Goal: Communication & Community: Answer question/provide support

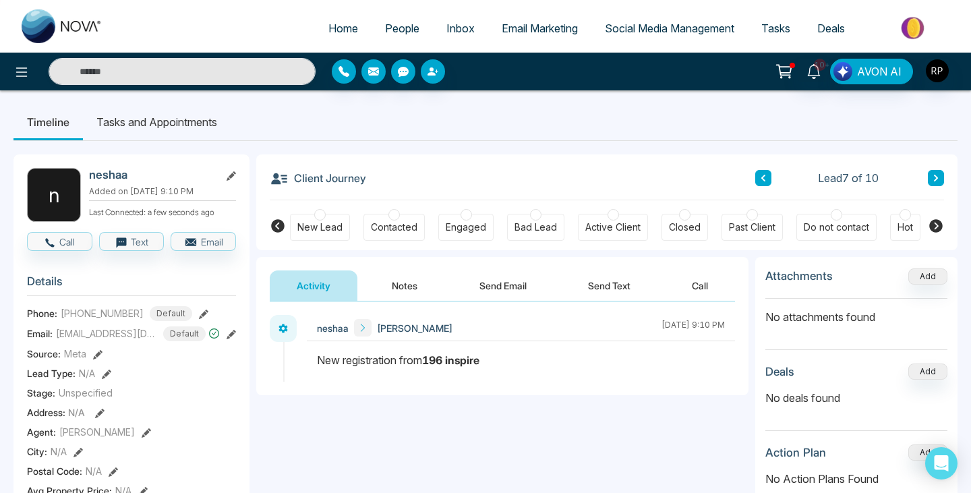
click at [399, 28] on span "People" at bounding box center [402, 28] width 34 height 13
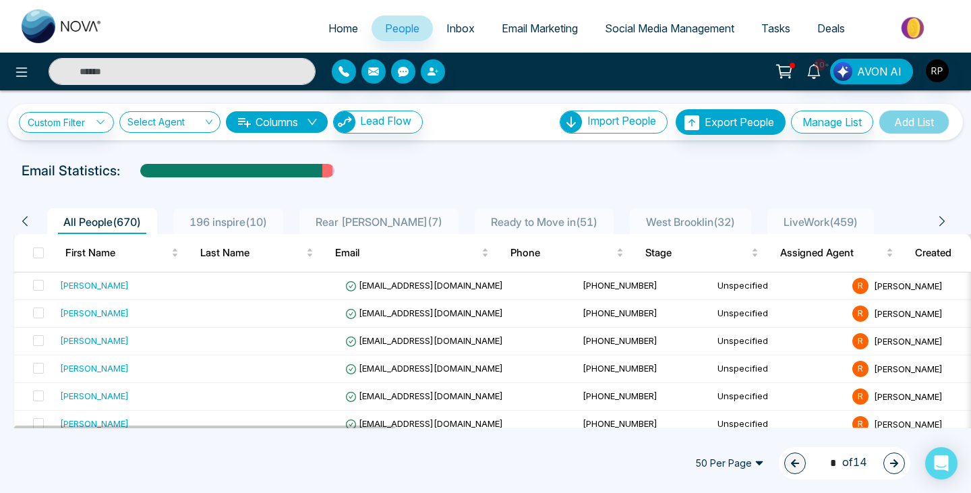
click at [795, 215] on span "LiveWork ( 459 )" at bounding box center [820, 221] width 85 height 13
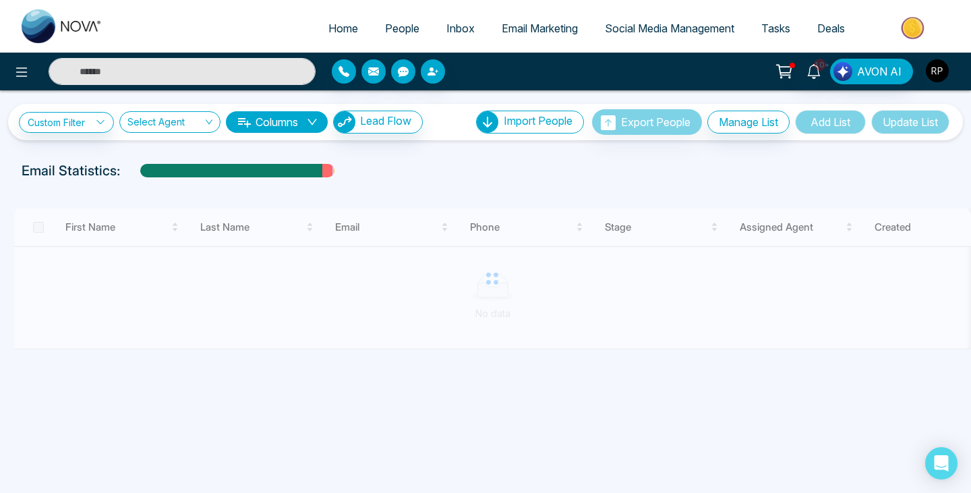
click at [945, 66] on img "button" at bounding box center [937, 70] width 23 height 23
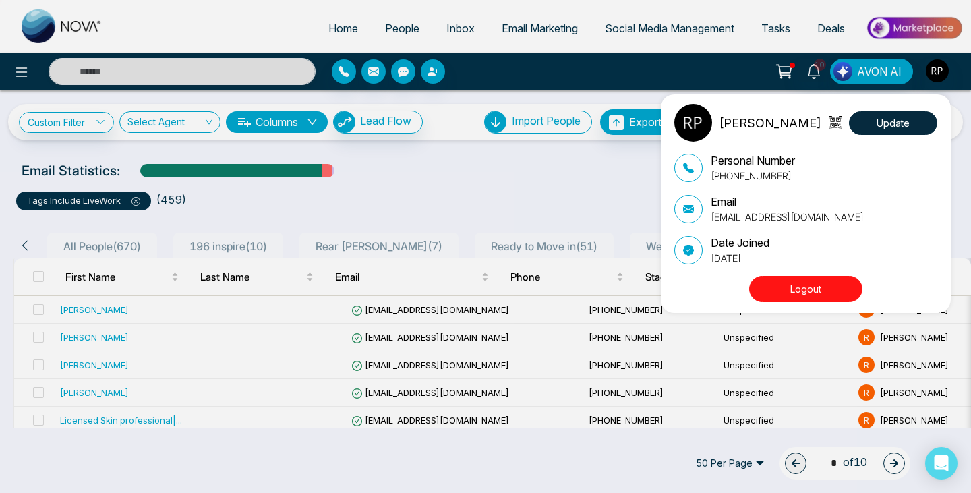
click at [437, 203] on div "[PERSON_NAME] Update Personal Number [PHONE_NUMBER] Email [EMAIL_ADDRESS][DOMAI…" at bounding box center [485, 246] width 971 height 493
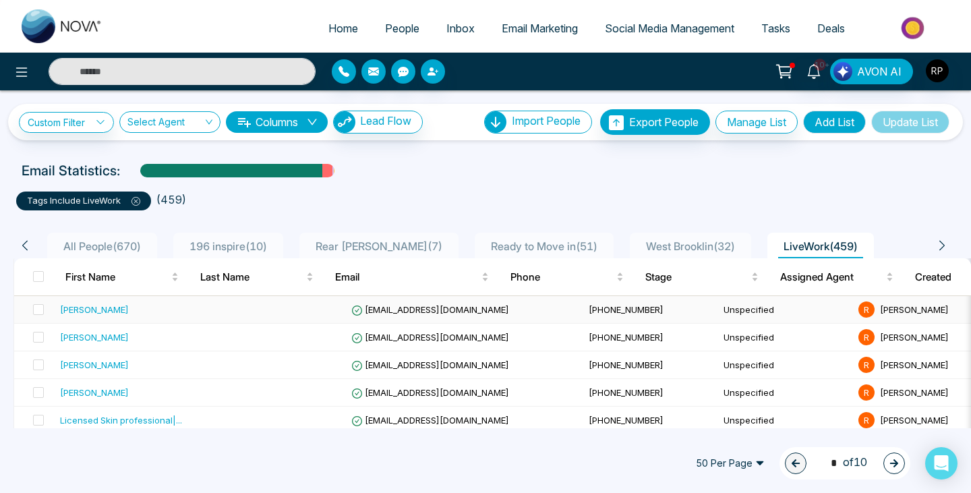
click at [150, 314] on div "[PERSON_NAME]" at bounding box center [133, 309] width 146 height 13
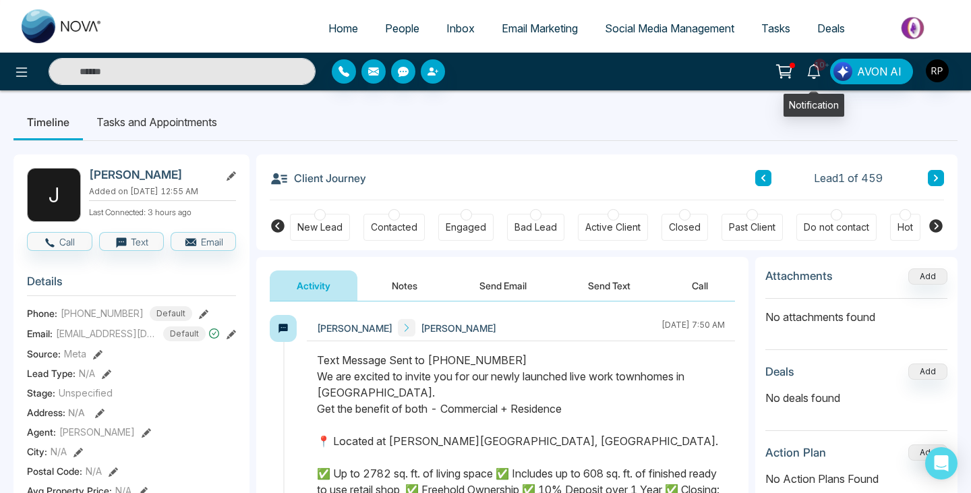
click at [813, 78] on link "10+" at bounding box center [814, 71] width 32 height 24
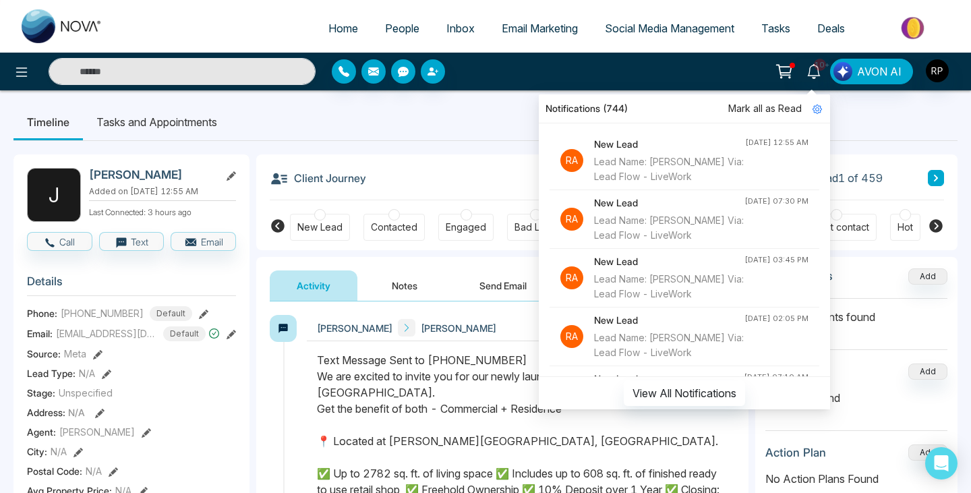
click at [448, 166] on div "Client Journey Lead 1 of 459" at bounding box center [607, 177] width 674 height 46
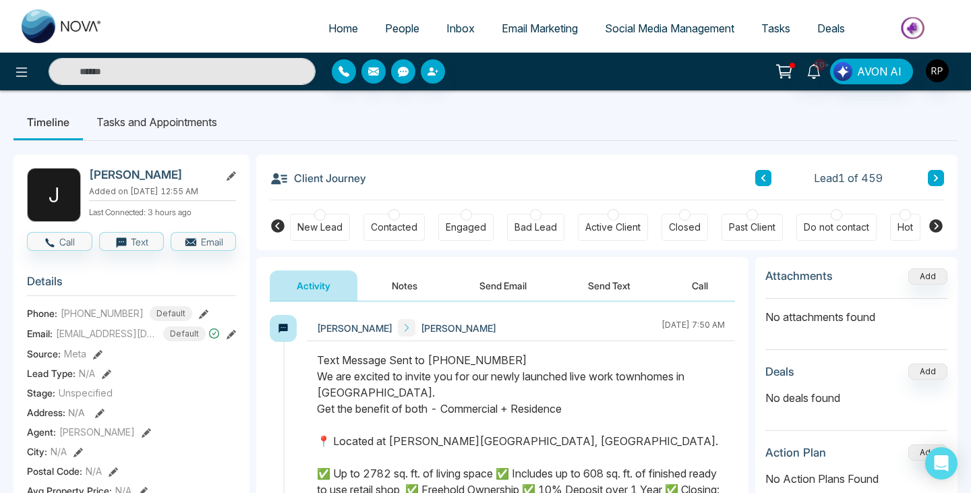
click at [386, 25] on span "People" at bounding box center [402, 28] width 34 height 13
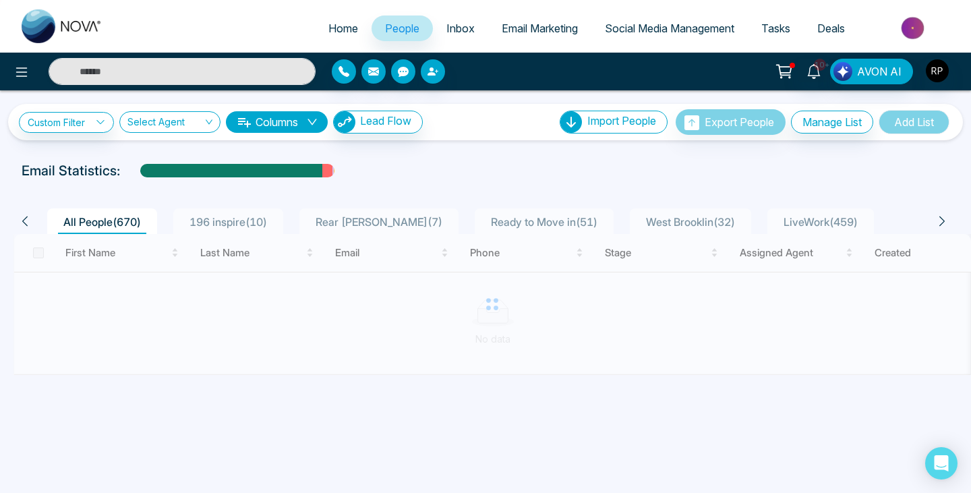
click at [234, 217] on span "196 inspire ( 10 )" at bounding box center [228, 221] width 88 height 13
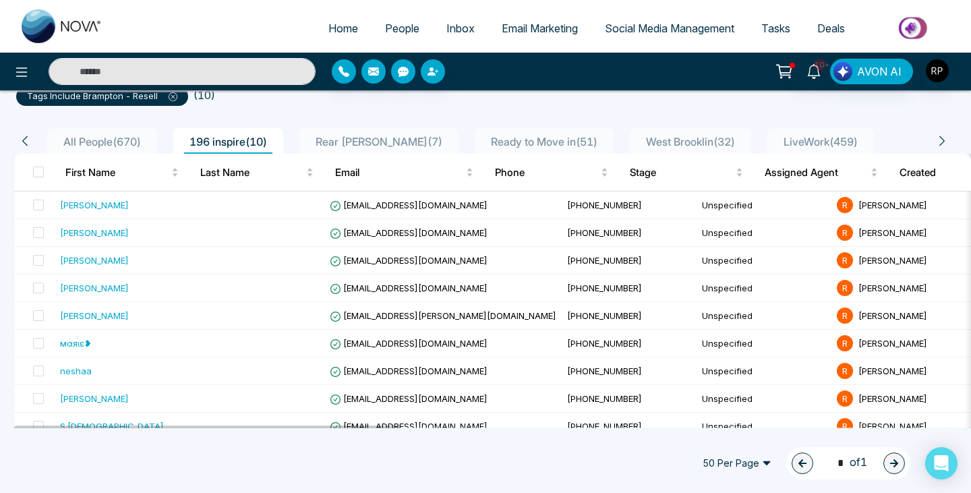
scroll to position [148, 0]
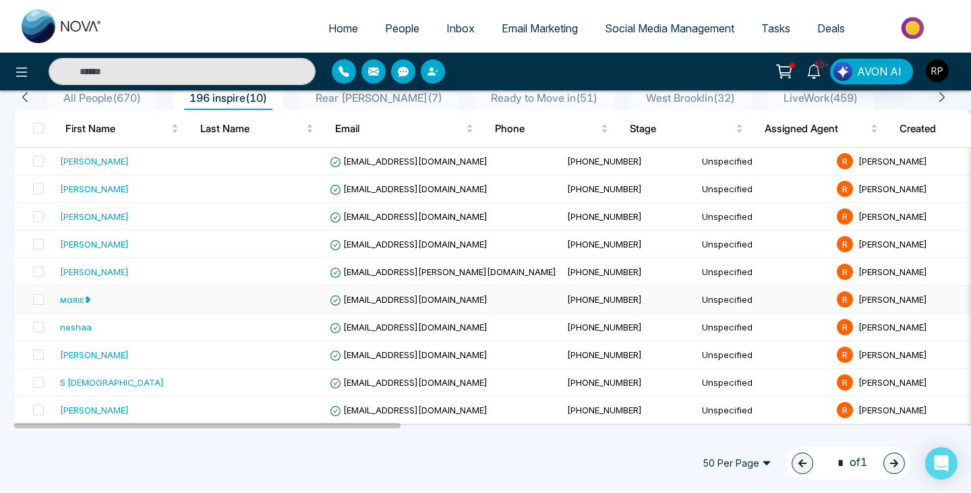
click at [73, 302] on div "мαяιε❥" at bounding box center [76, 299] width 32 height 13
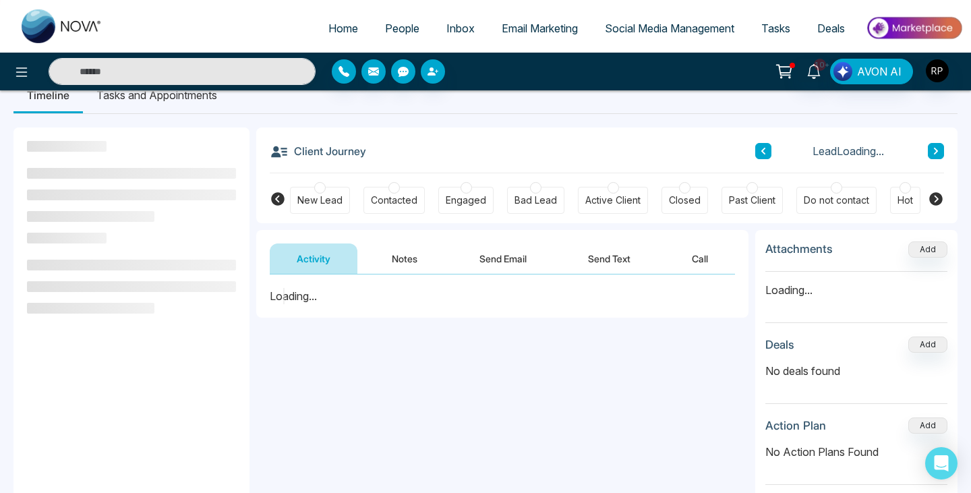
scroll to position [30, 0]
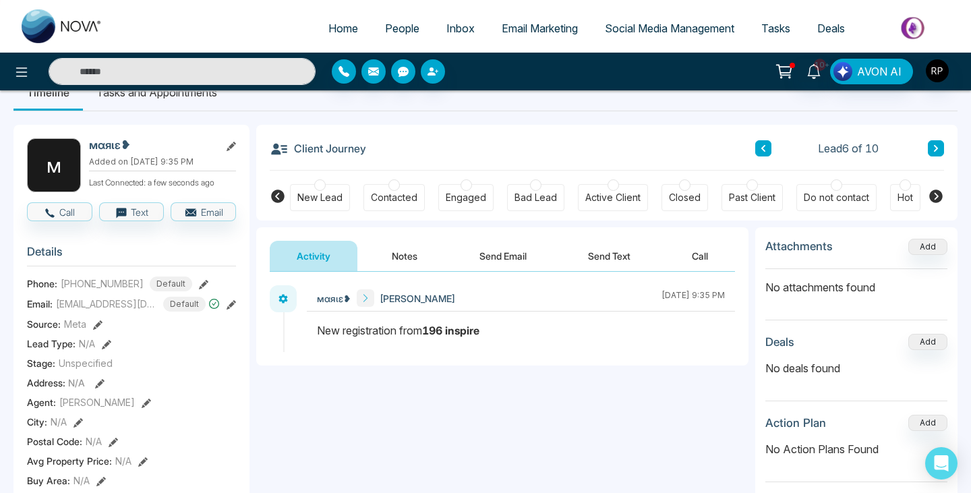
click at [403, 256] on button "Notes" at bounding box center [405, 256] width 80 height 30
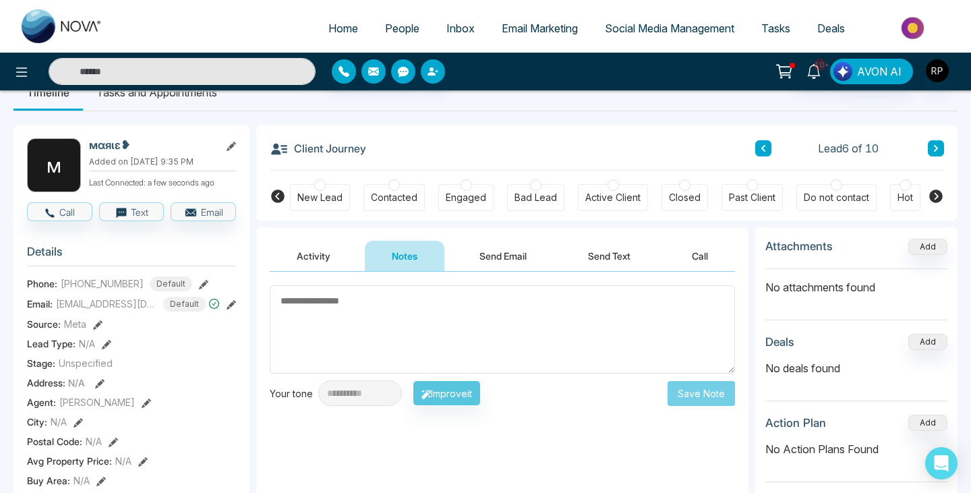
click at [322, 258] on button "Activity" at bounding box center [314, 256] width 88 height 30
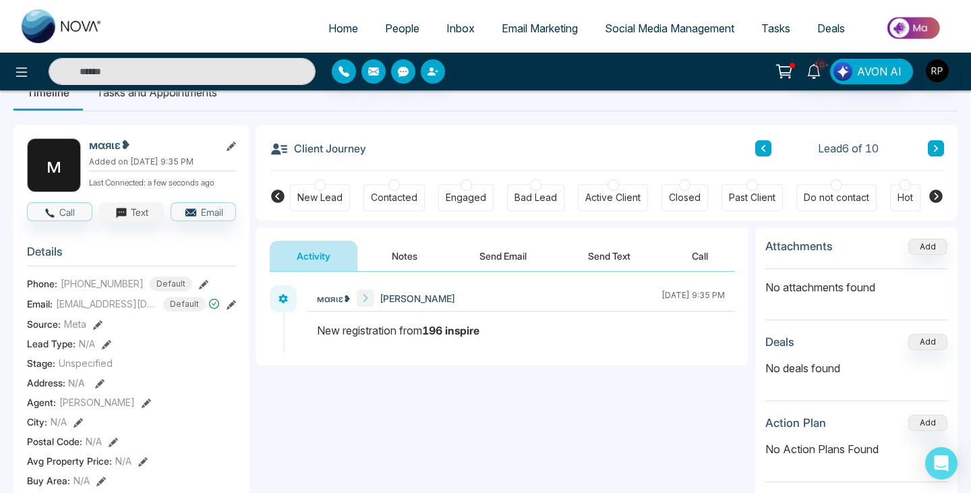
click at [129, 212] on button "Text" at bounding box center [131, 211] width 65 height 19
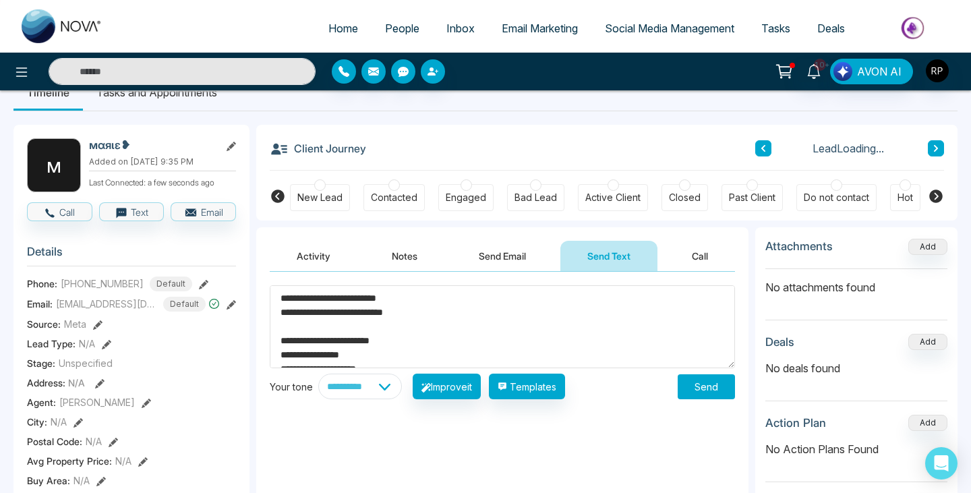
scroll to position [78, 0]
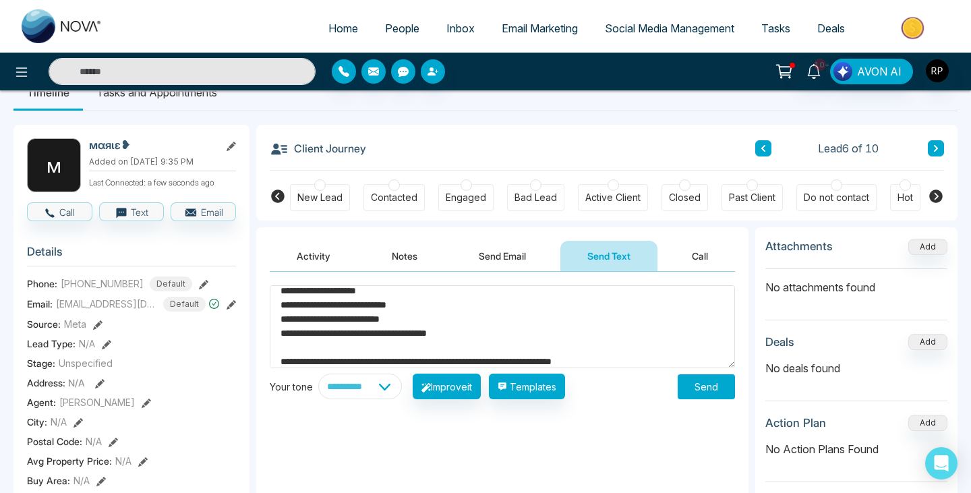
type textarea "**********"
click at [693, 384] on button "Send" at bounding box center [706, 386] width 57 height 25
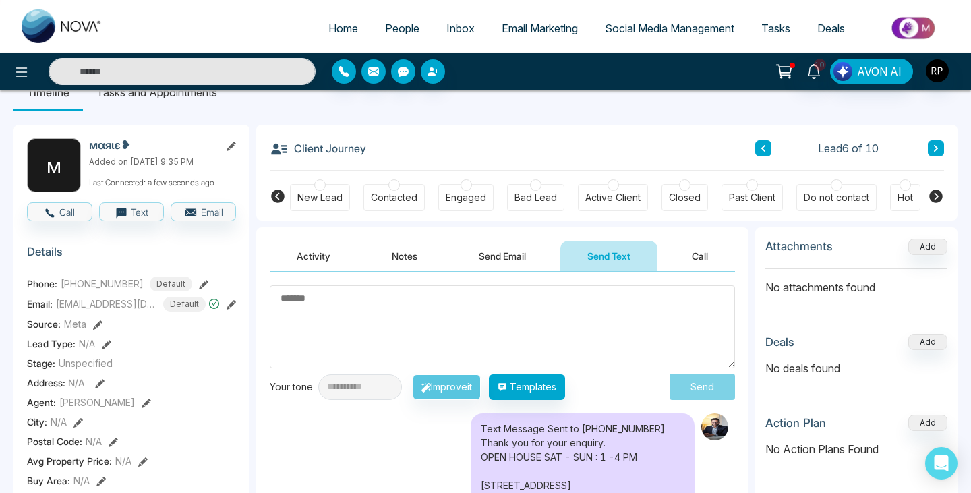
scroll to position [0, 0]
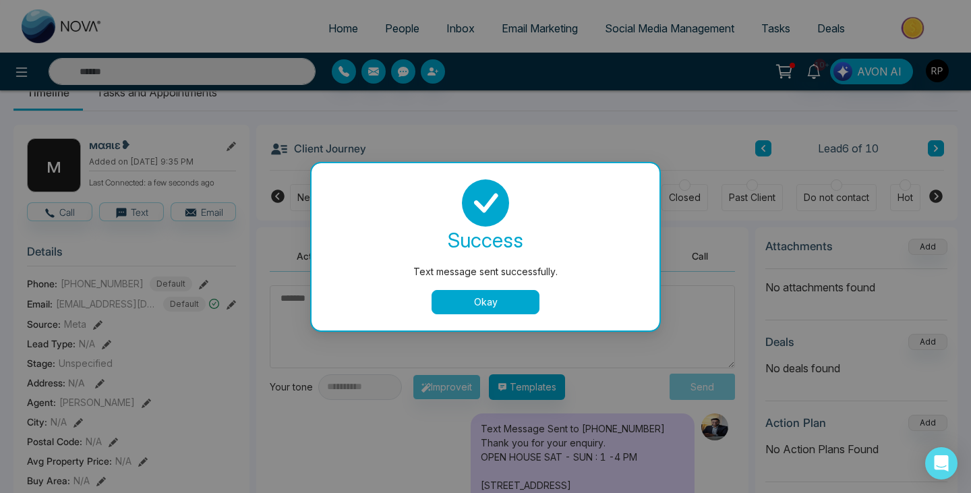
click at [488, 296] on button "Okay" at bounding box center [486, 302] width 108 height 24
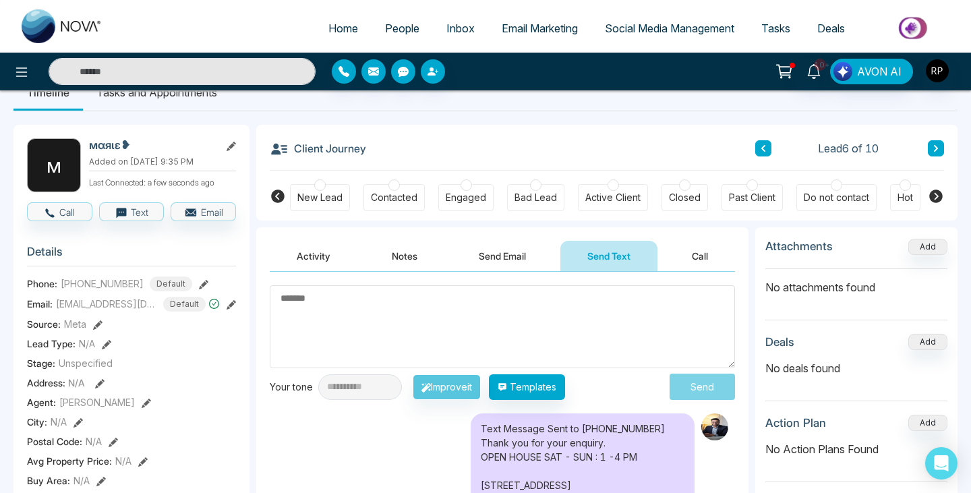
click at [936, 152] on button at bounding box center [936, 148] width 16 height 16
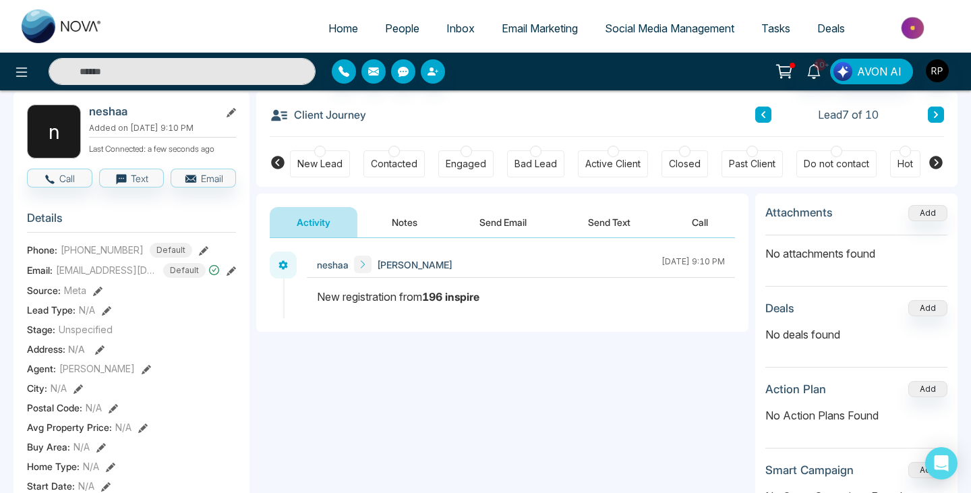
scroll to position [64, 0]
click at [144, 187] on button "Text" at bounding box center [131, 177] width 65 height 19
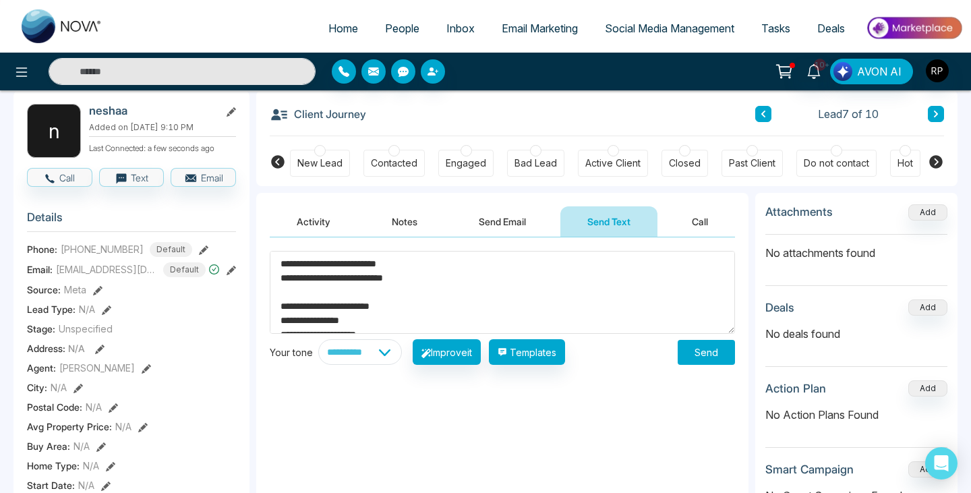
type textarea "**********"
click at [711, 362] on button "Send" at bounding box center [706, 352] width 57 height 25
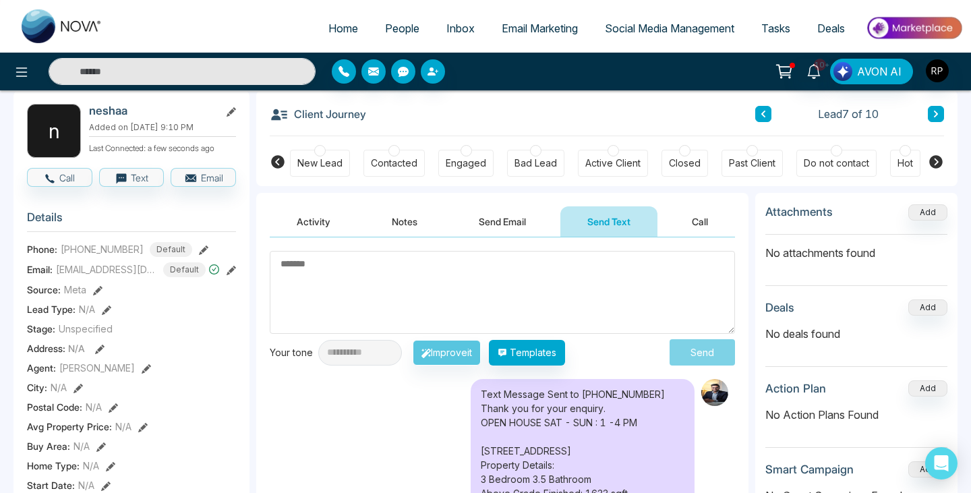
click at [933, 117] on icon at bounding box center [936, 114] width 7 height 8
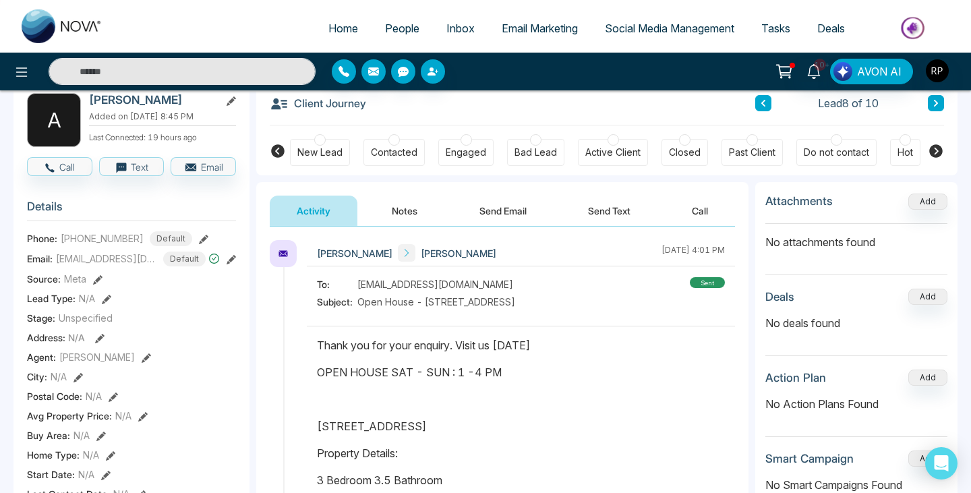
click at [934, 100] on icon at bounding box center [936, 103] width 4 height 7
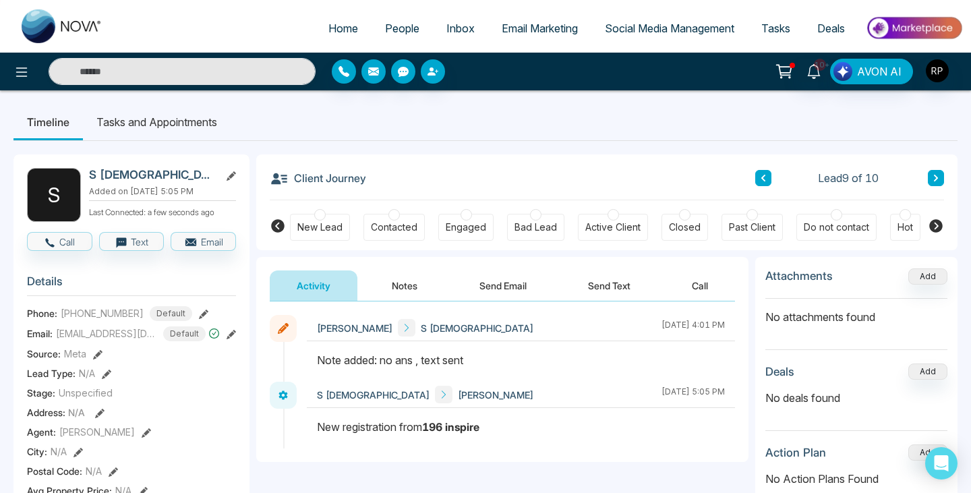
click at [593, 289] on button "Send Text" at bounding box center [609, 285] width 96 height 30
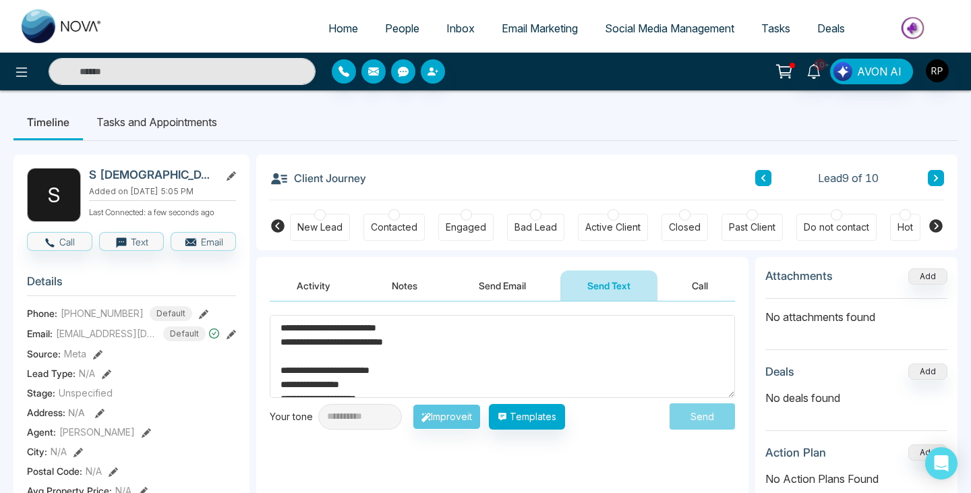
scroll to position [78, 0]
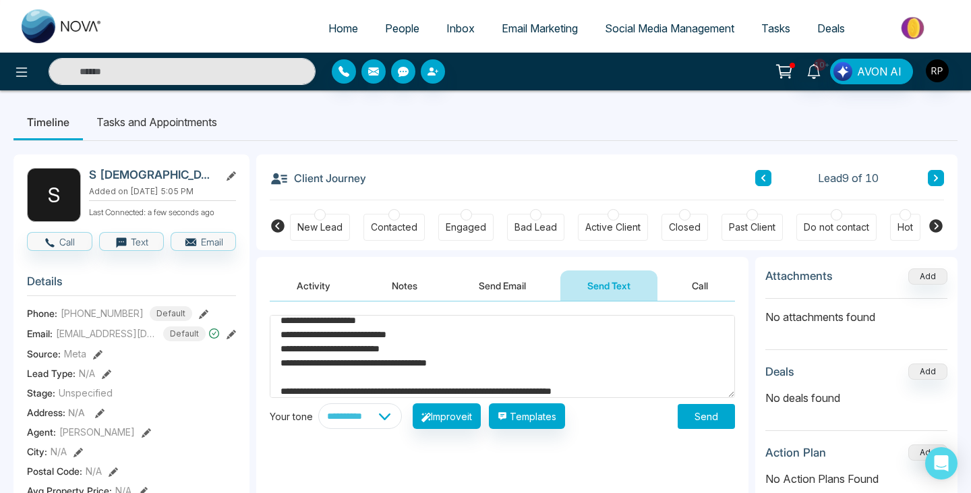
type textarea "**********"
click at [707, 421] on button "Send" at bounding box center [706, 416] width 57 height 25
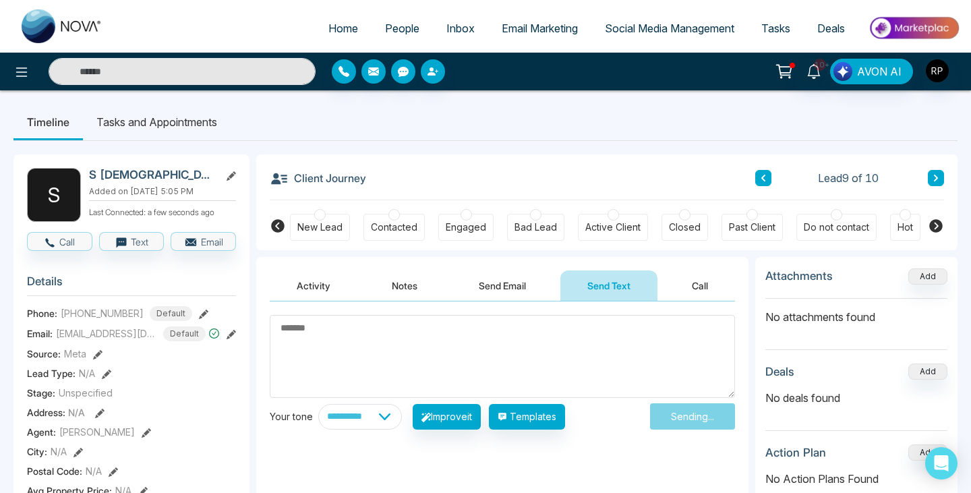
scroll to position [0, 0]
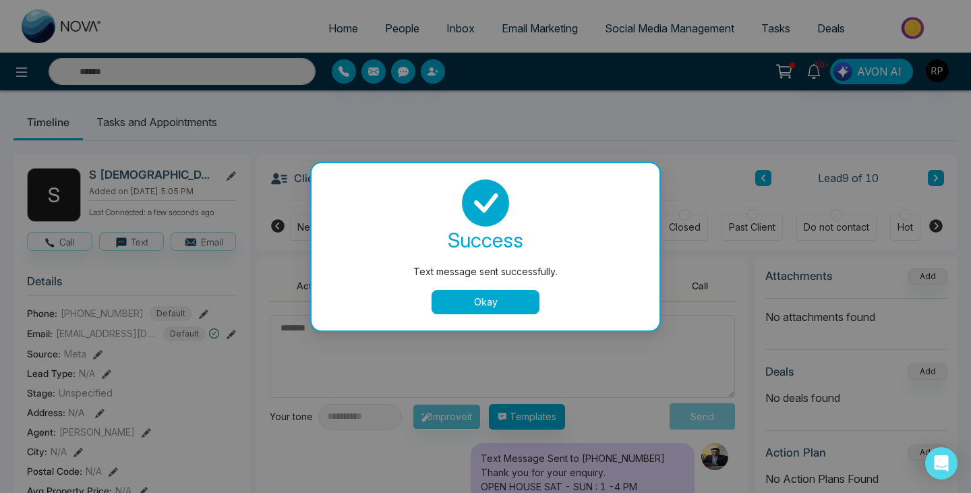
click at [506, 301] on button "Okay" at bounding box center [486, 302] width 108 height 24
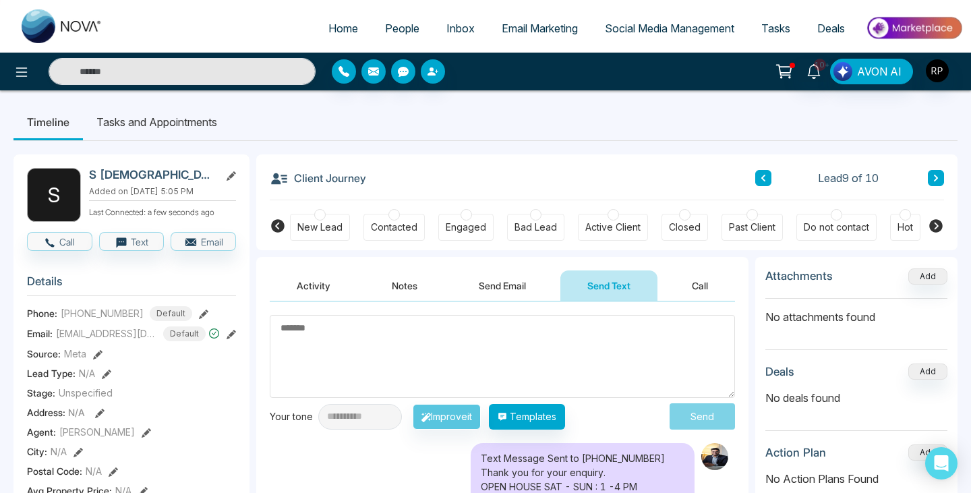
click at [934, 177] on icon at bounding box center [936, 178] width 7 height 8
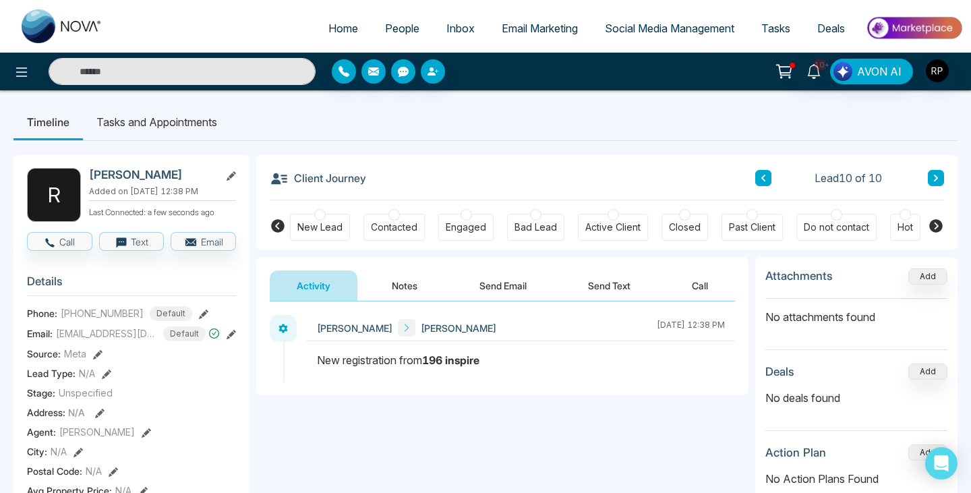
click at [761, 183] on button at bounding box center [763, 178] width 16 height 16
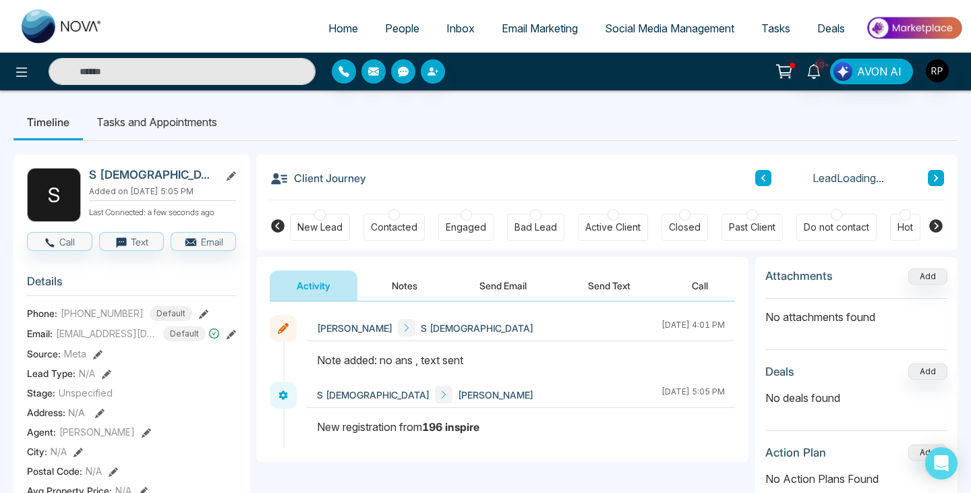
click at [761, 183] on button at bounding box center [763, 178] width 16 height 16
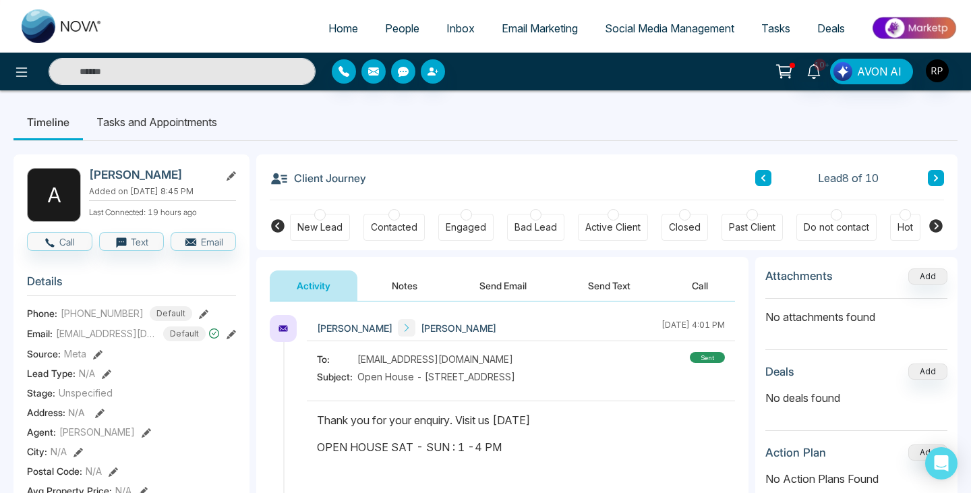
click at [761, 183] on button at bounding box center [763, 178] width 16 height 16
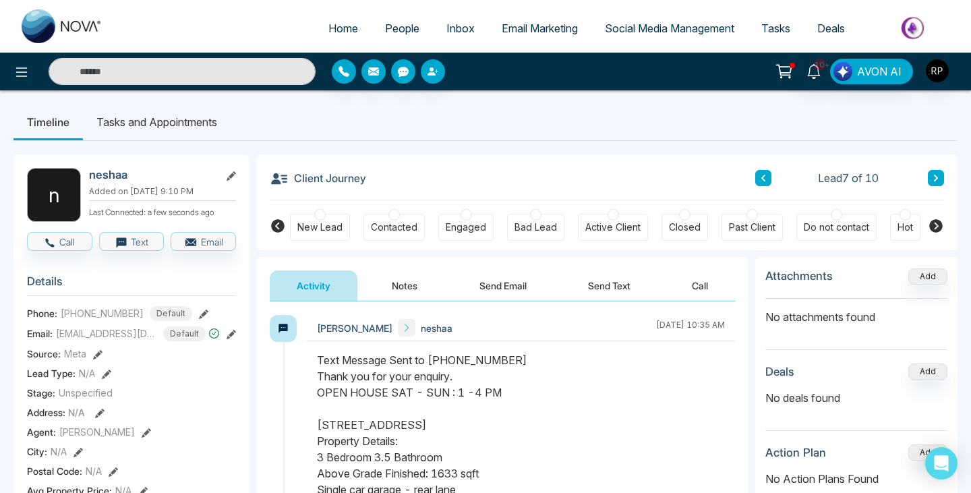
click at [761, 183] on button at bounding box center [763, 178] width 16 height 16
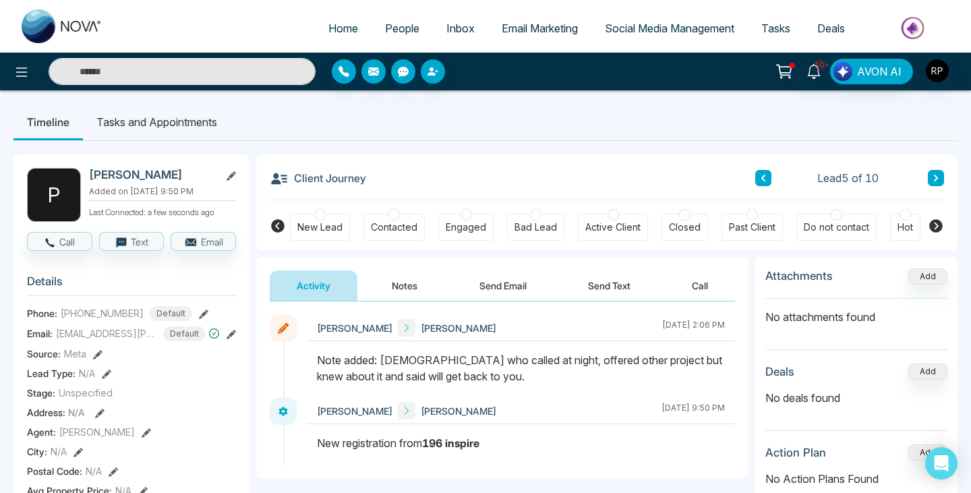
click at [765, 179] on icon at bounding box center [763, 178] width 7 height 8
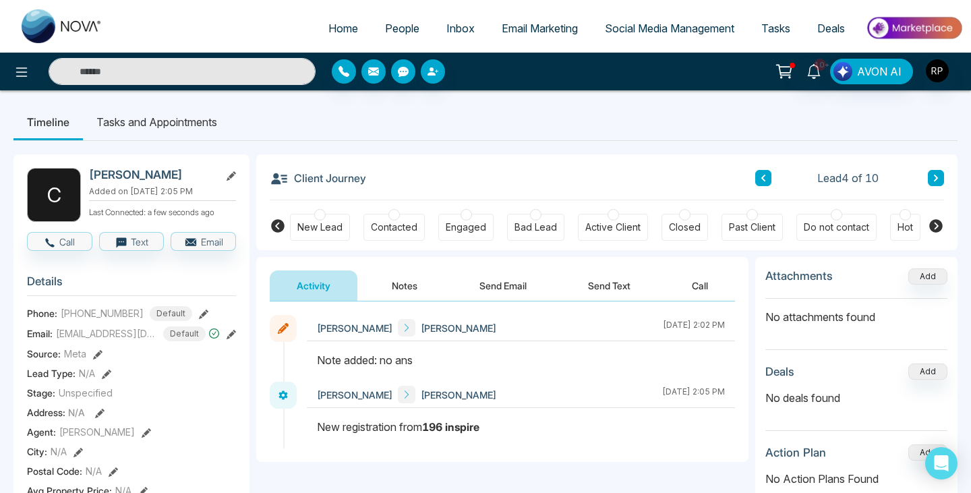
click at [599, 276] on button "Send Text" at bounding box center [609, 285] width 96 height 30
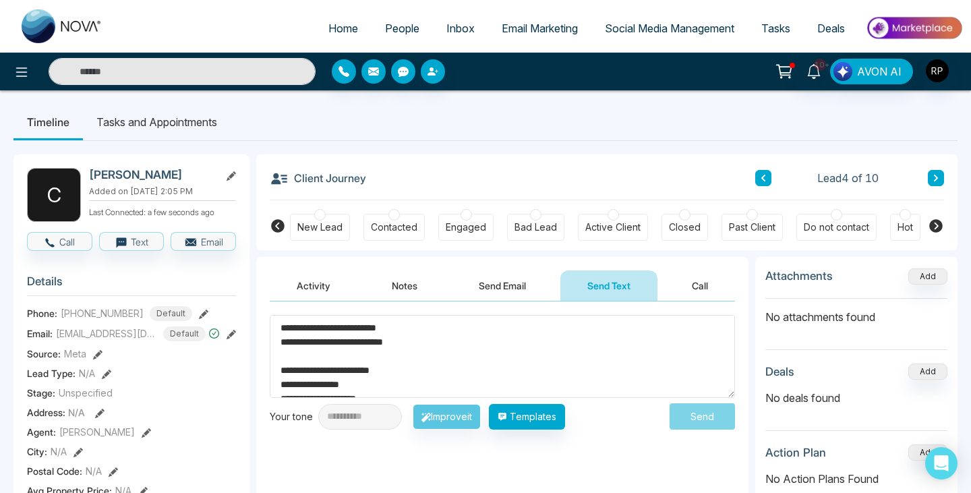
scroll to position [78, 0]
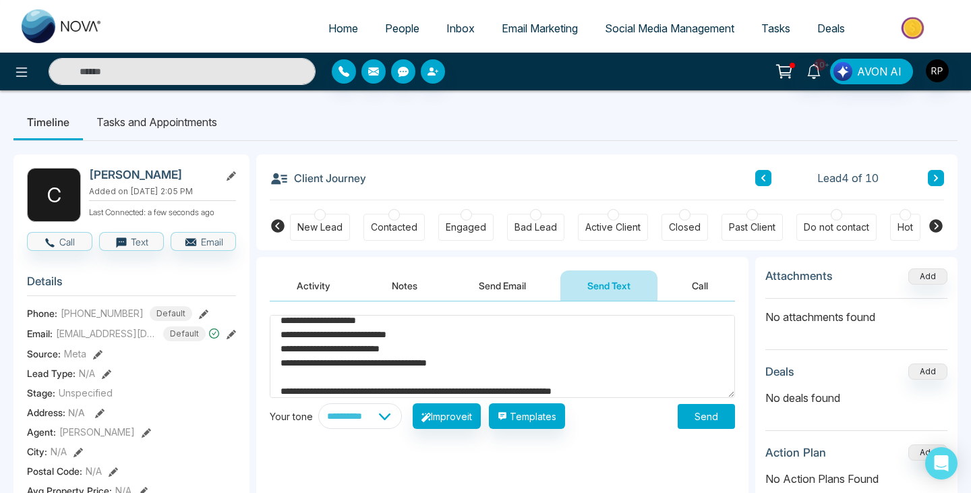
type textarea "**********"
click at [705, 419] on button "Send" at bounding box center [706, 416] width 57 height 25
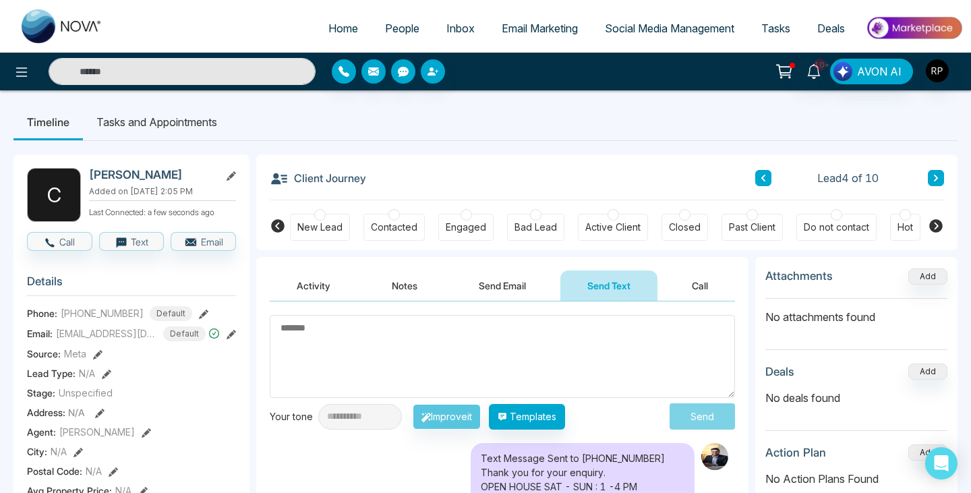
scroll to position [0, 0]
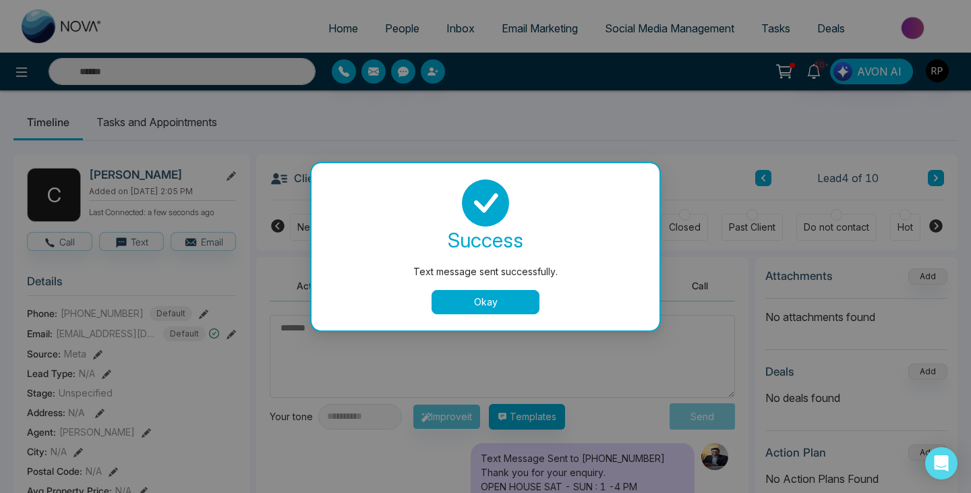
click at [763, 176] on div "Text message sent successfully. success Text message sent successfully. Okay" at bounding box center [485, 246] width 971 height 493
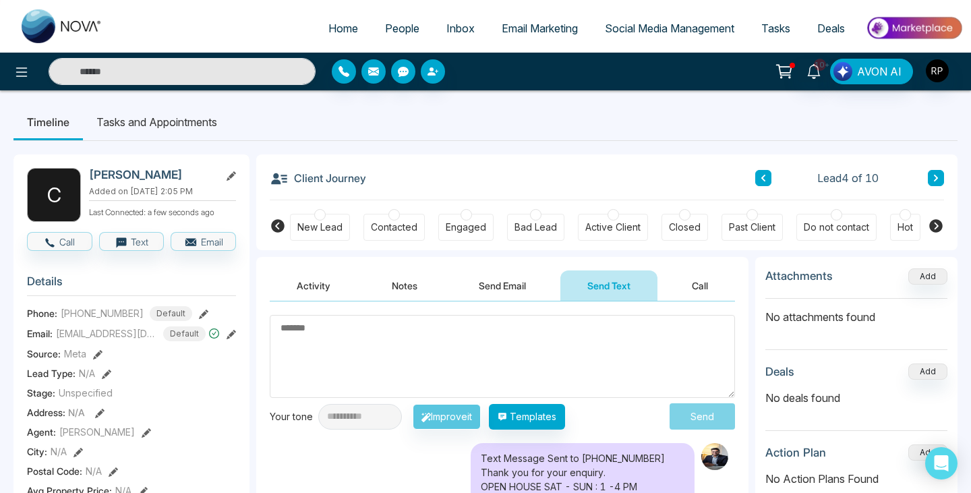
click at [763, 176] on icon at bounding box center [763, 178] width 4 height 7
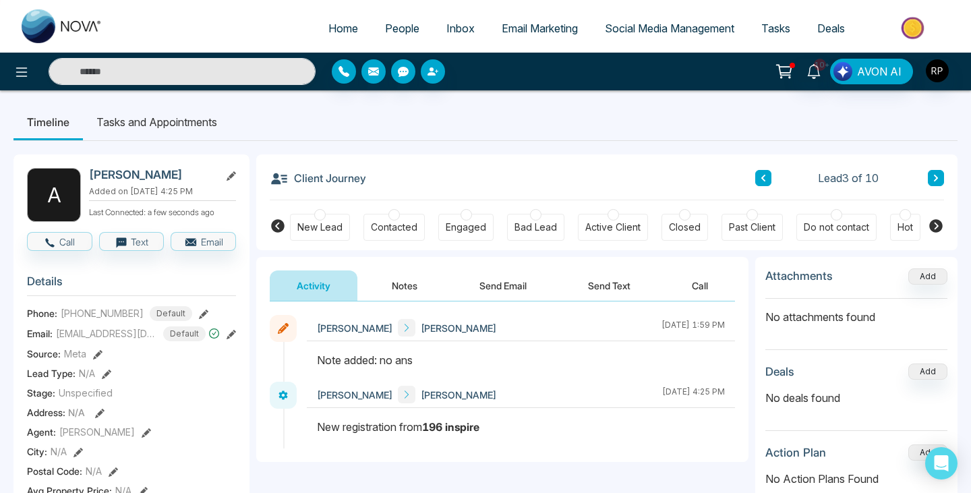
click at [581, 283] on button "Send Text" at bounding box center [609, 285] width 96 height 30
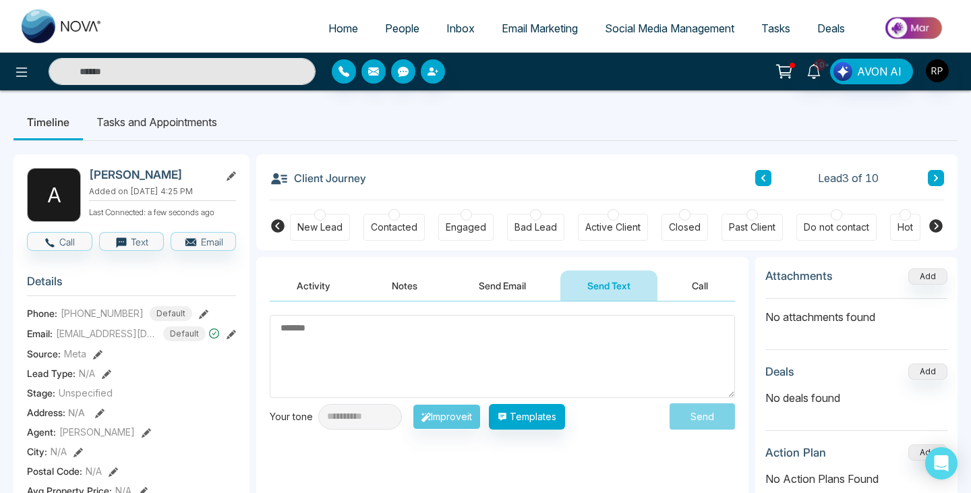
click at [506, 342] on textarea at bounding box center [502, 356] width 465 height 83
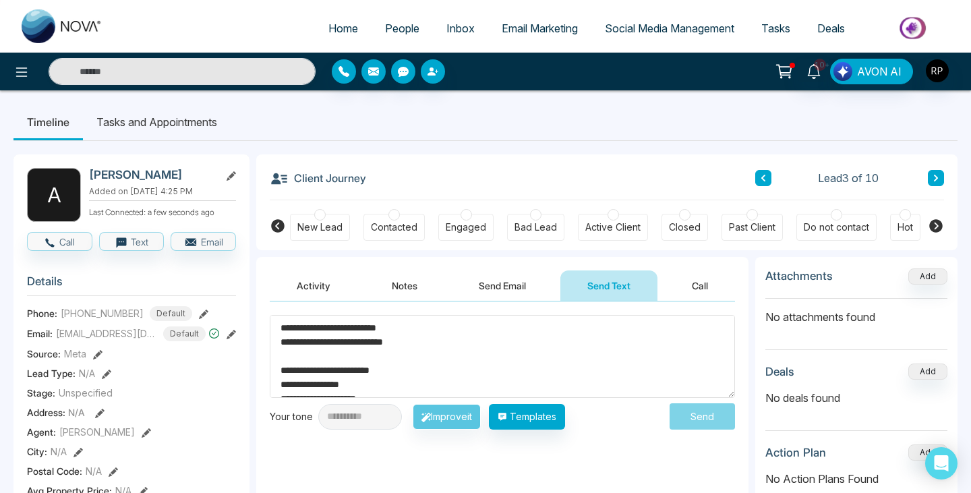
scroll to position [78, 0]
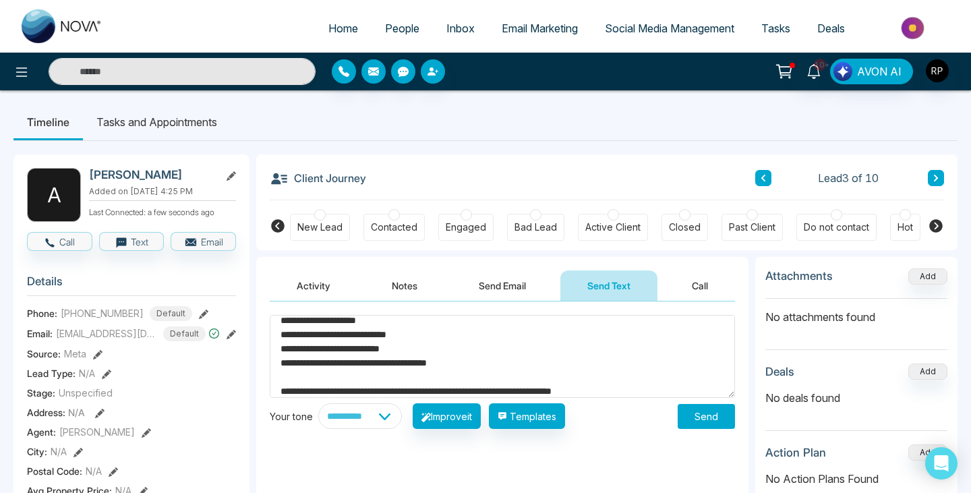
type textarea "**********"
click at [707, 423] on button "Send" at bounding box center [706, 416] width 57 height 25
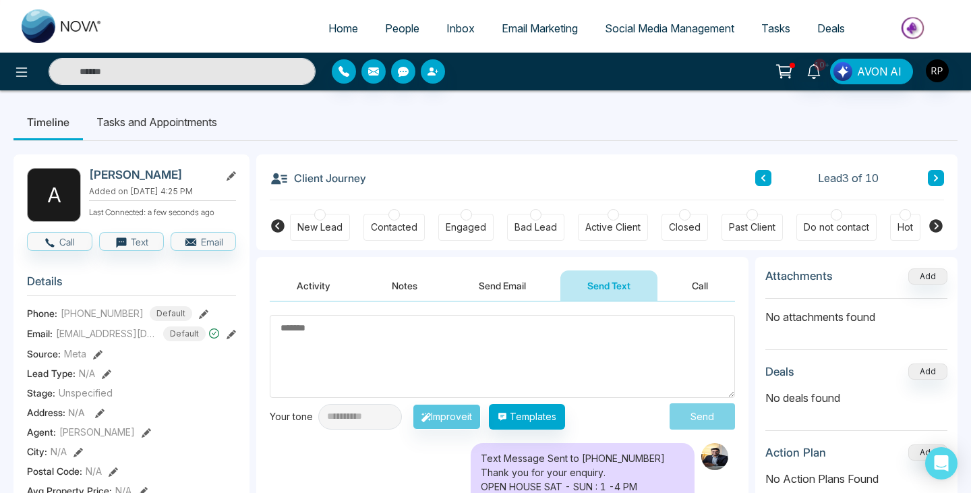
scroll to position [0, 0]
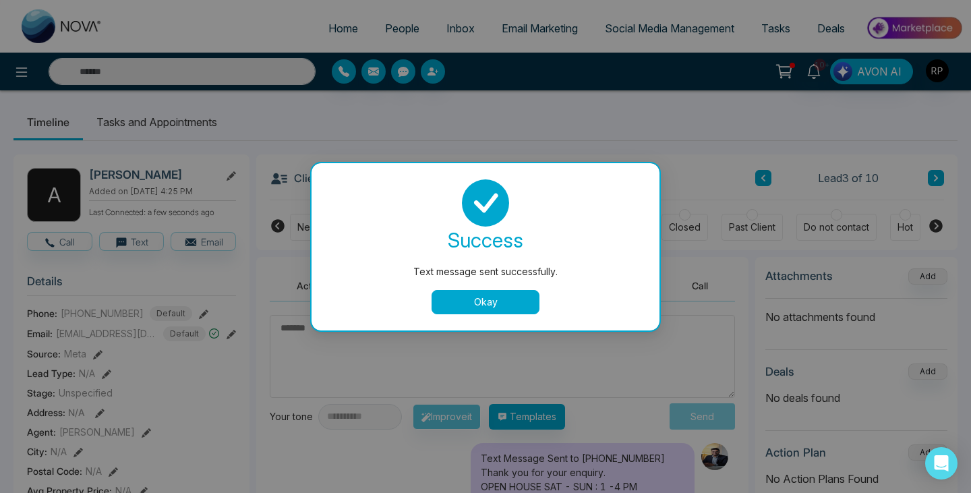
click at [522, 311] on button "Okay" at bounding box center [486, 302] width 108 height 24
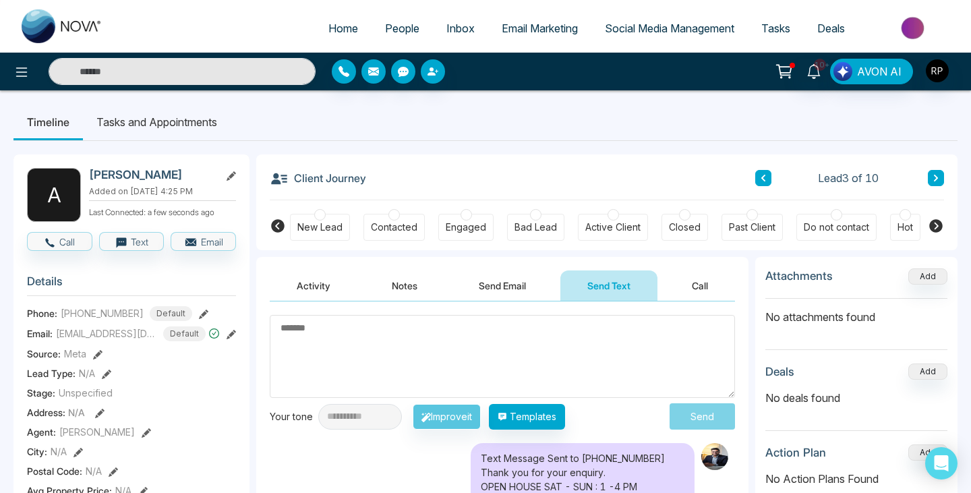
click at [758, 187] on div "Client Journey Lead 3 of 10" at bounding box center [607, 177] width 674 height 46
click at [765, 176] on icon at bounding box center [763, 178] width 7 height 8
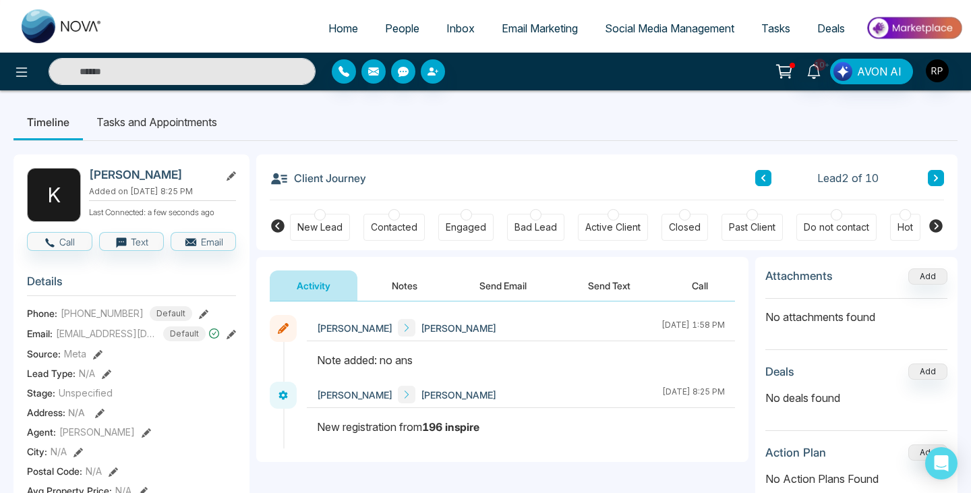
click at [415, 289] on button "Notes" at bounding box center [405, 285] width 80 height 30
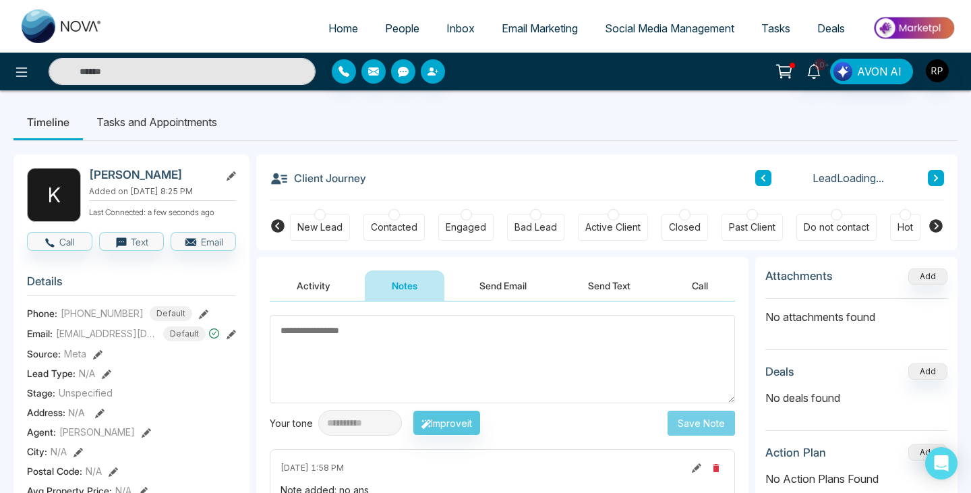
click at [601, 285] on button "Send Text" at bounding box center [609, 285] width 96 height 30
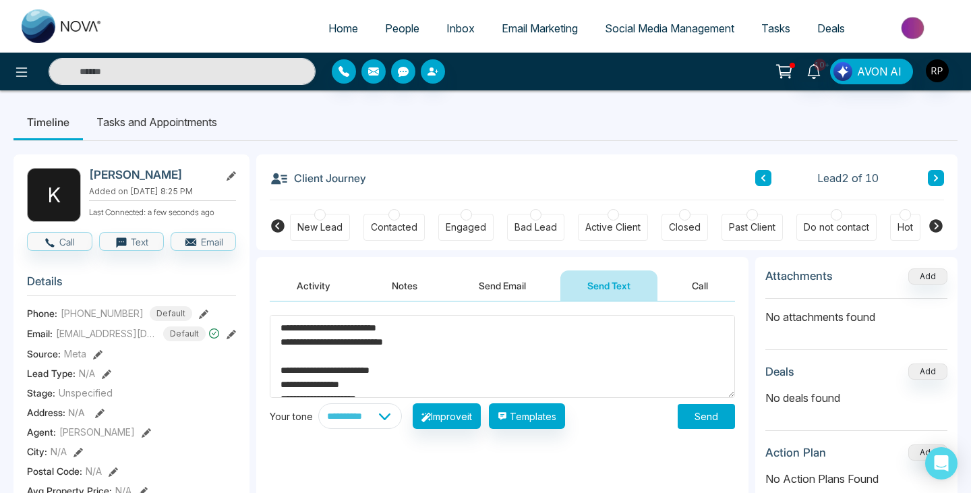
scroll to position [78, 0]
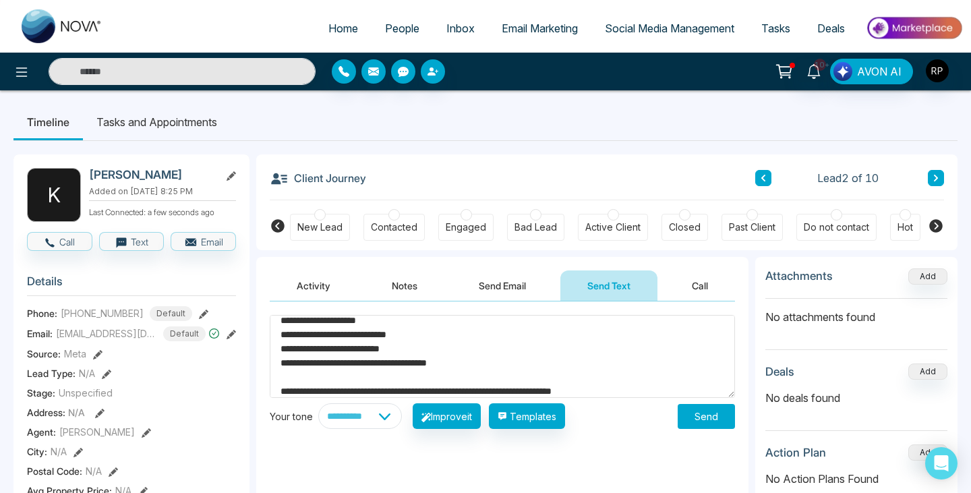
type textarea "**********"
click at [718, 421] on button "Send" at bounding box center [706, 416] width 57 height 25
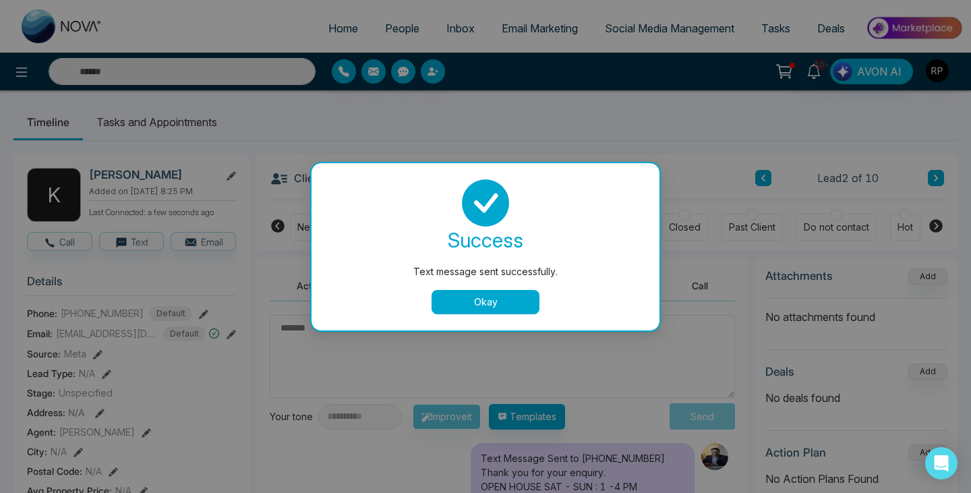
scroll to position [0, 0]
click at [502, 302] on button "Okay" at bounding box center [486, 302] width 108 height 24
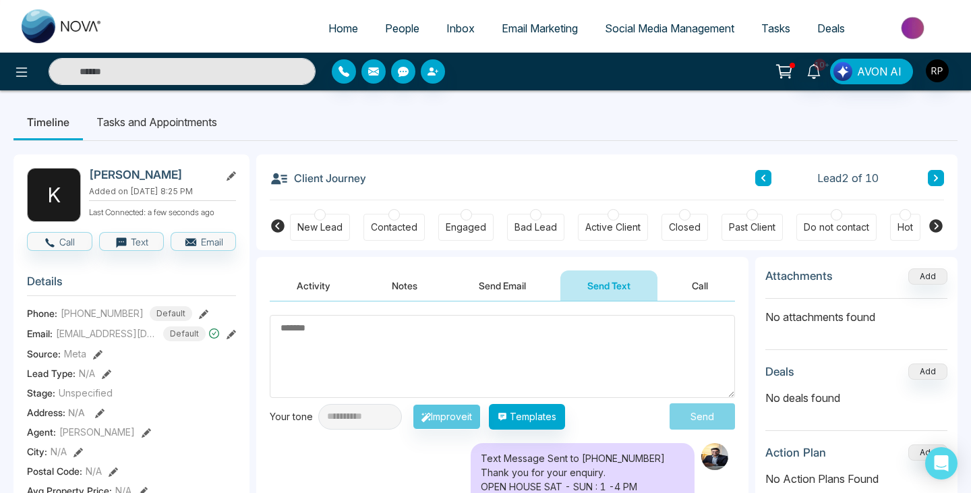
click at [764, 178] on icon at bounding box center [763, 178] width 7 height 8
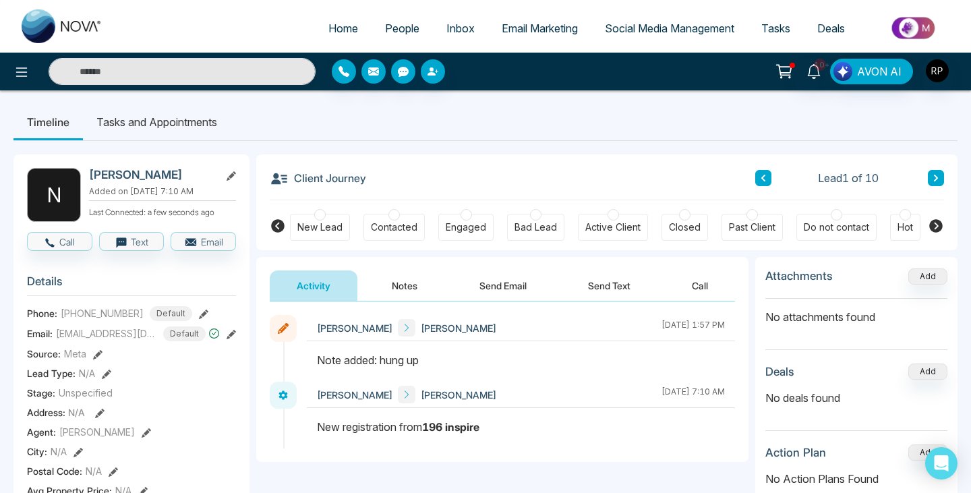
click at [595, 284] on button "Send Text" at bounding box center [609, 285] width 96 height 30
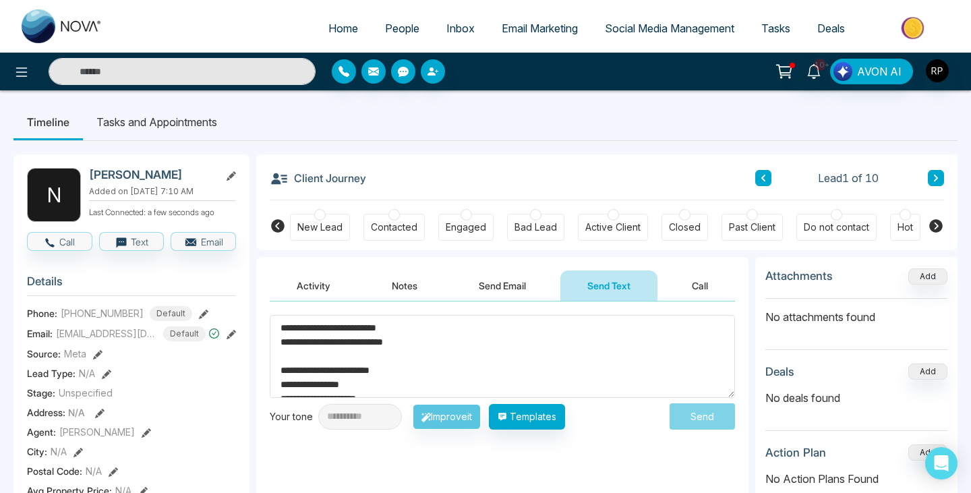
scroll to position [78, 0]
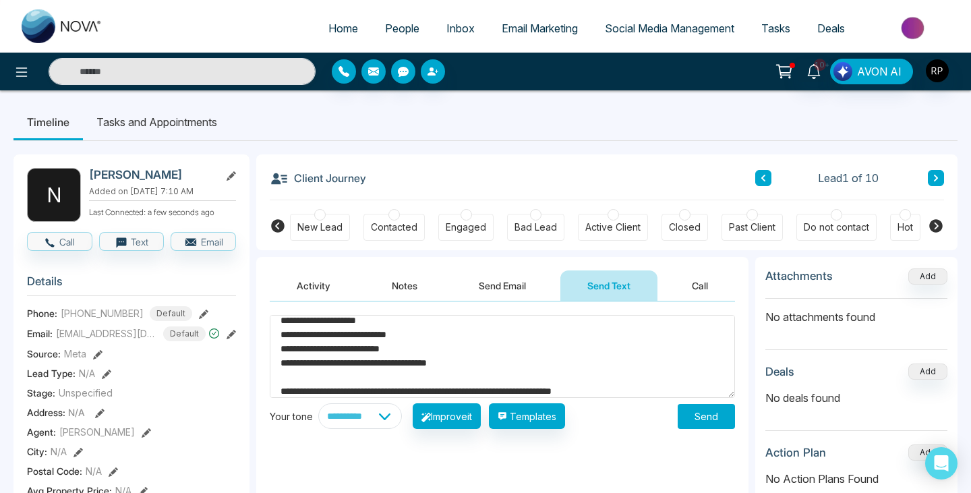
type textarea "**********"
click at [691, 417] on button "Send" at bounding box center [706, 416] width 57 height 25
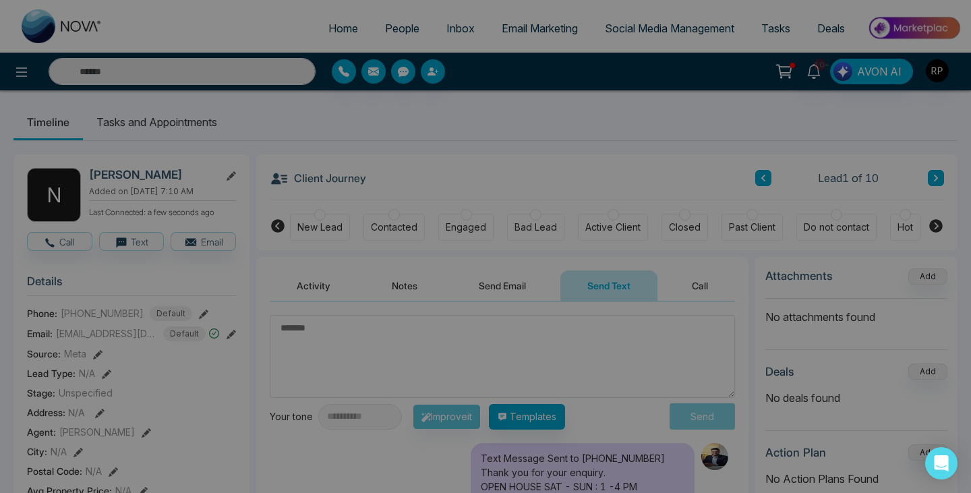
scroll to position [0, 0]
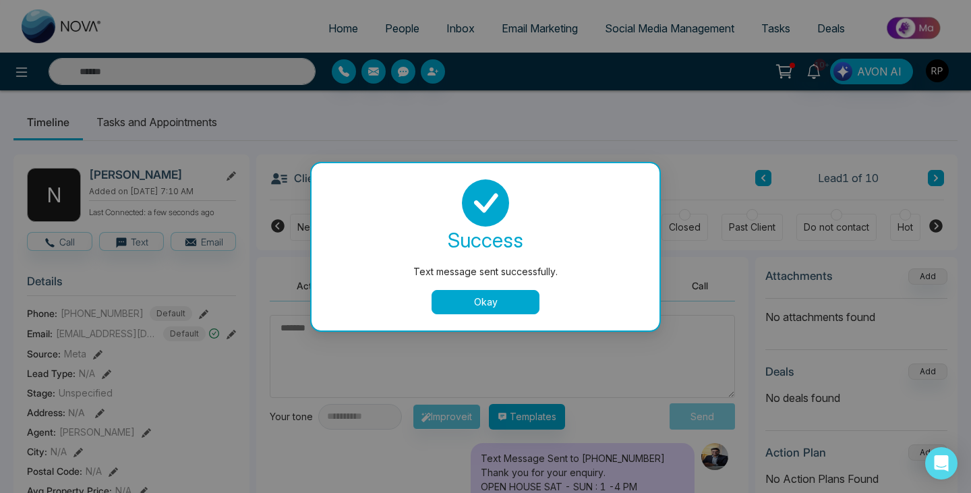
click at [479, 307] on button "Okay" at bounding box center [486, 302] width 108 height 24
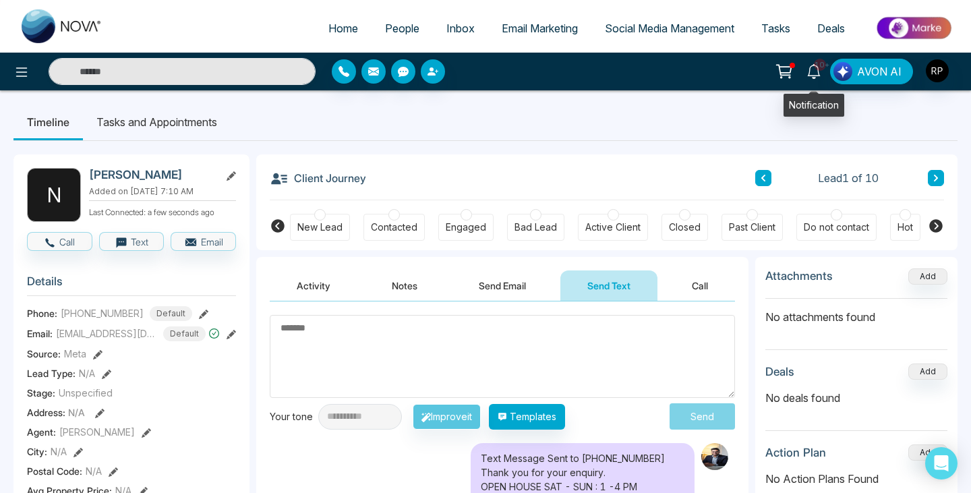
click at [814, 72] on icon at bounding box center [813, 71] width 15 height 15
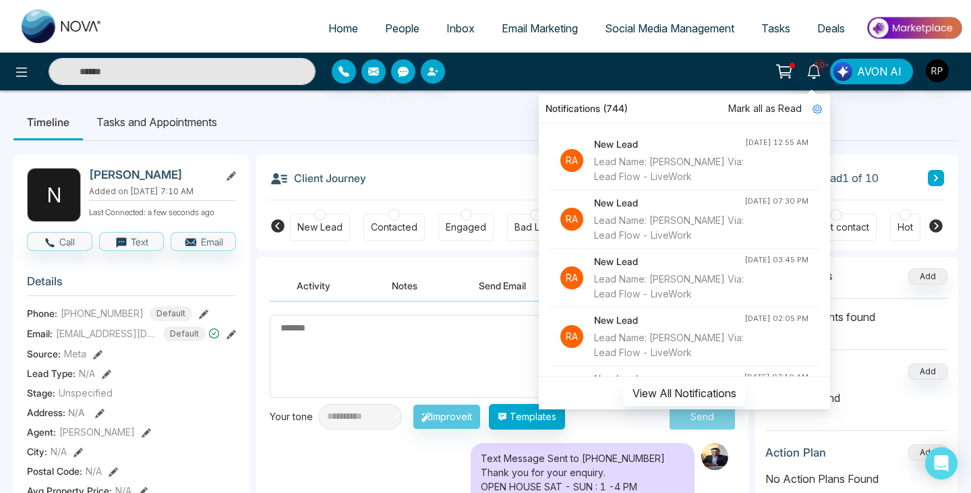
click at [394, 32] on span "People" at bounding box center [402, 28] width 34 height 13
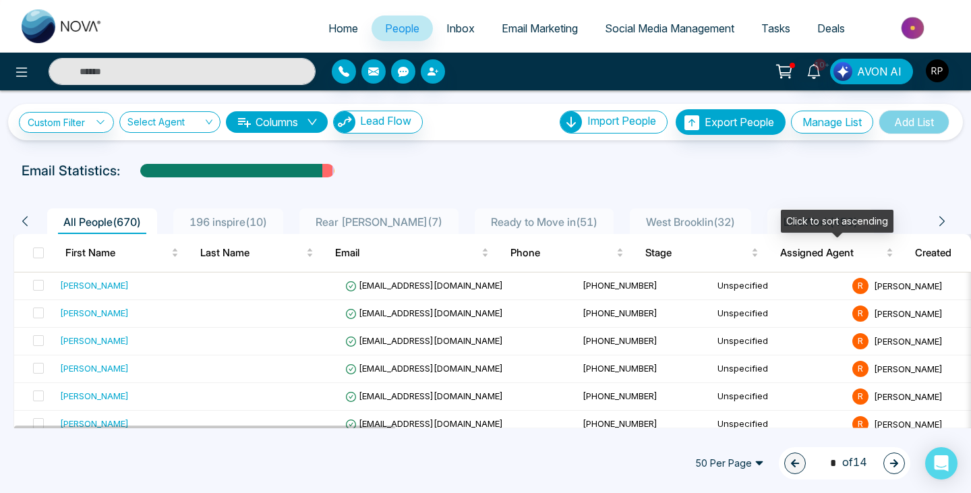
click at [799, 218] on div "Click to sort ascending" at bounding box center [837, 221] width 113 height 23
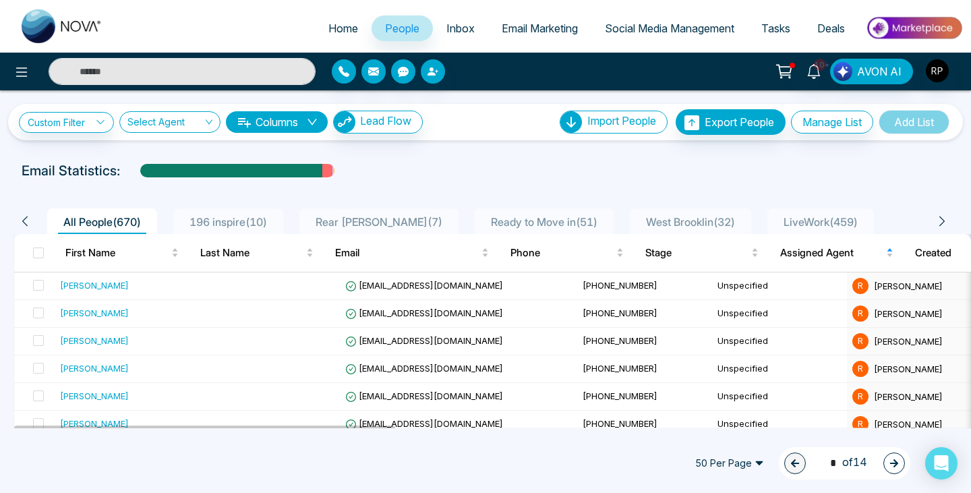
click at [336, 35] on link "Home" at bounding box center [343, 29] width 57 height 26
select select "*"
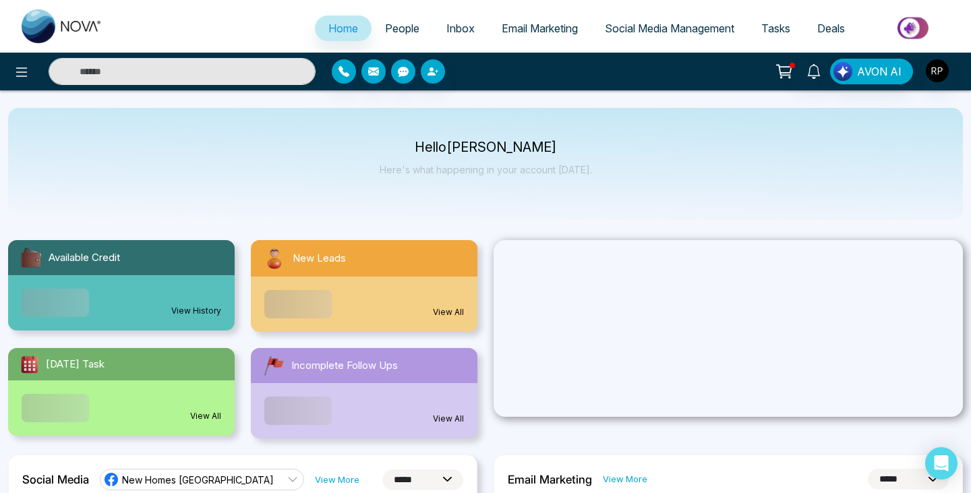
click at [390, 28] on span "People" at bounding box center [402, 28] width 34 height 13
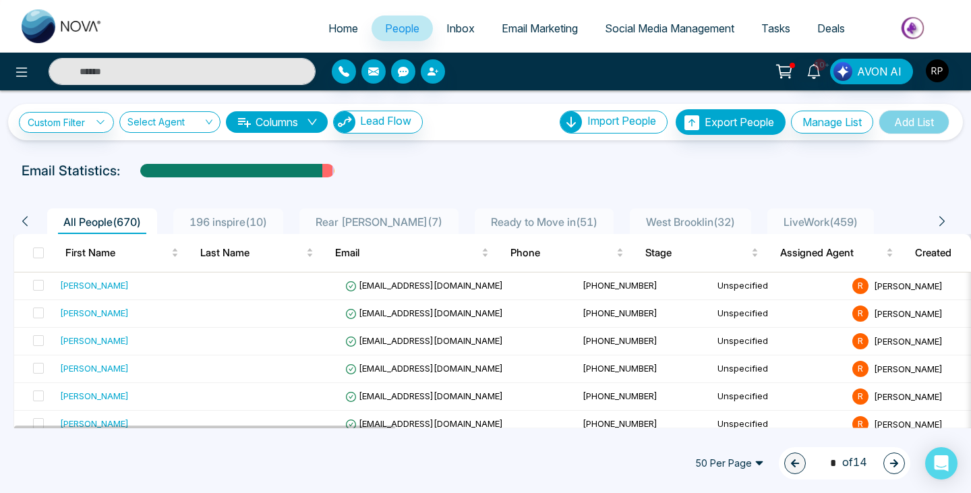
click at [793, 221] on span "LiveWork ( 459 )" at bounding box center [820, 221] width 85 height 13
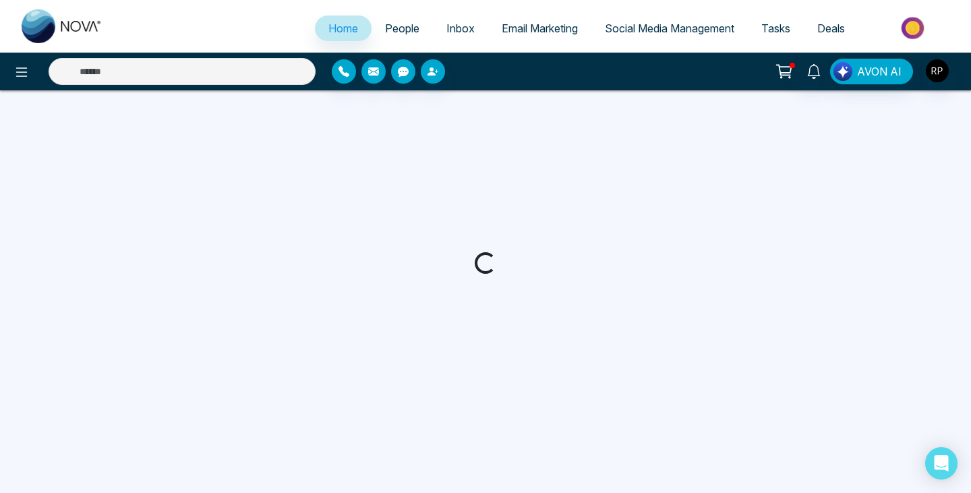
select select "*"
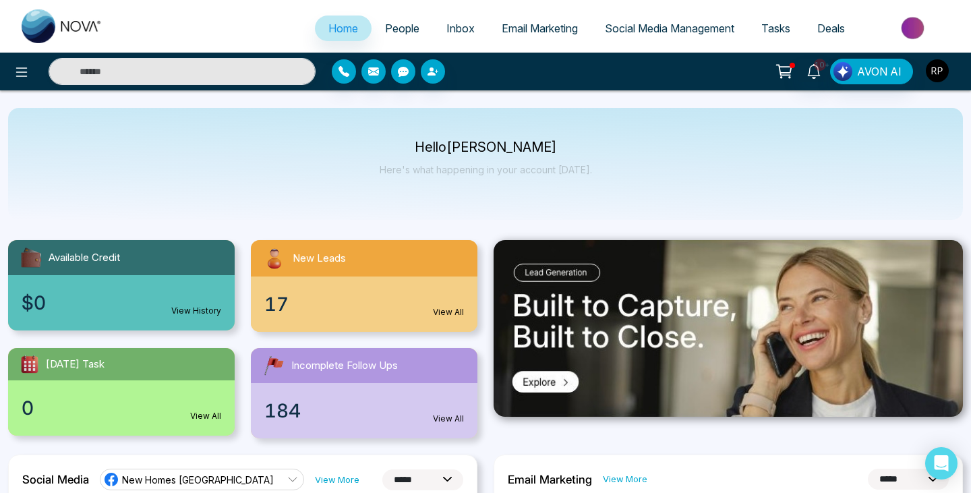
click at [936, 75] on img "button" at bounding box center [937, 70] width 23 height 23
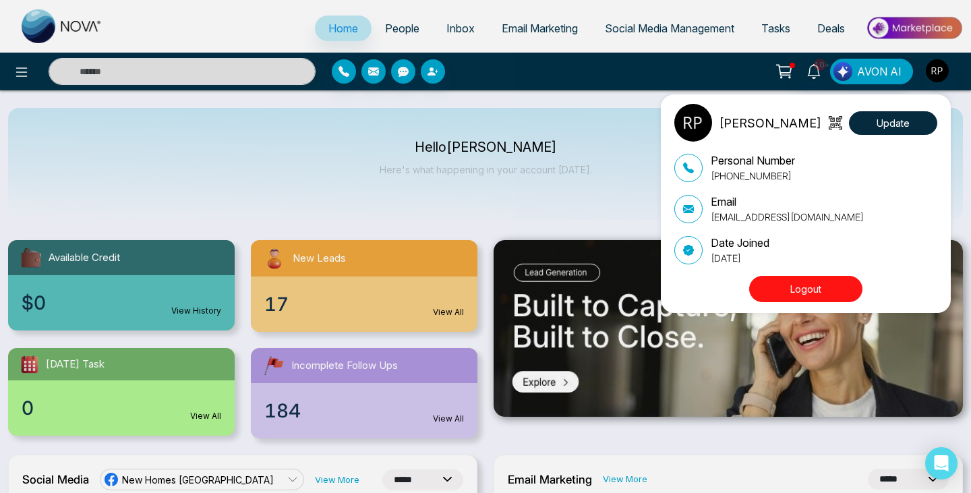
click at [705, 130] on img at bounding box center [693, 123] width 38 height 38
click at [647, 214] on div "Raj Patel Update Personal Number +16479092214 Email raj@nexthomegta.com Date Jo…" at bounding box center [485, 246] width 971 height 493
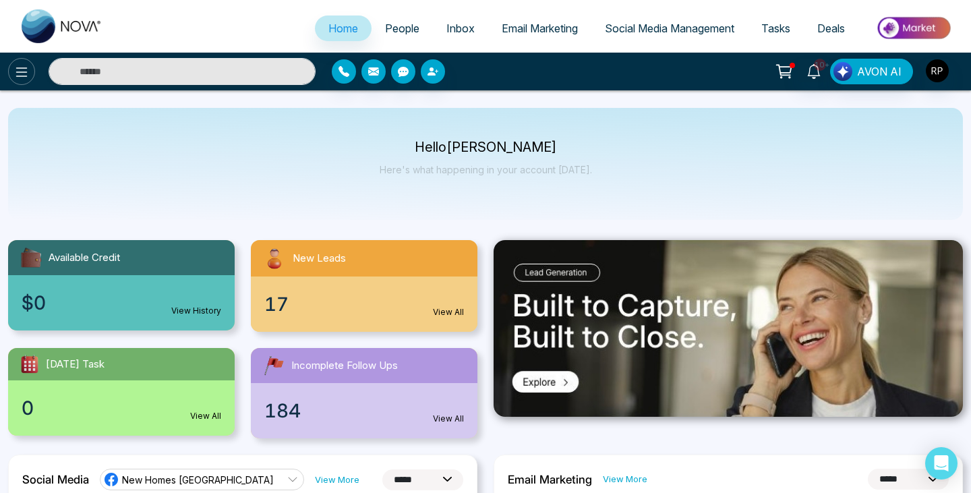
click at [26, 67] on icon at bounding box center [21, 72] width 16 height 16
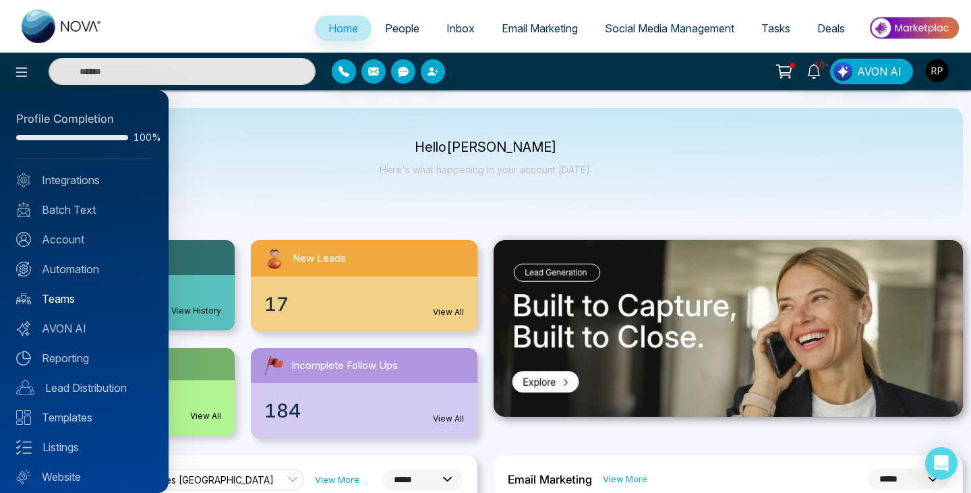
click at [61, 297] on link "Teams" at bounding box center [84, 299] width 136 height 16
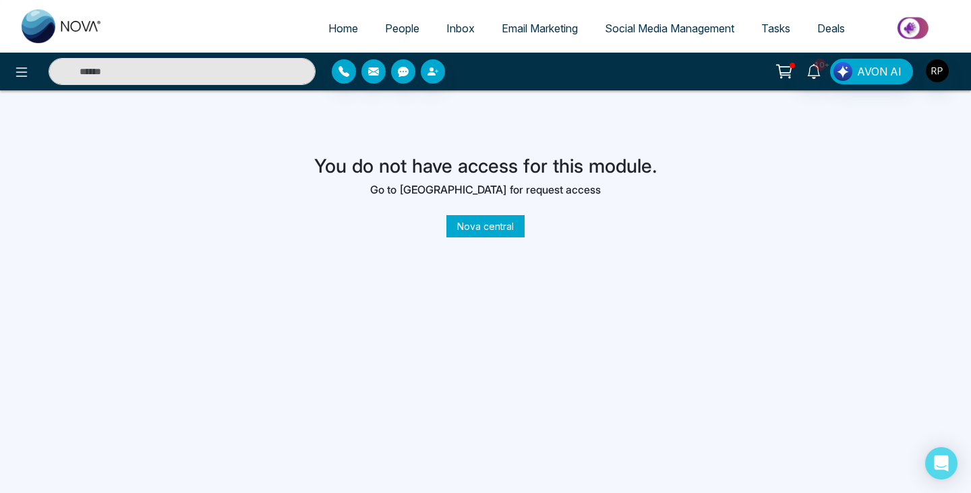
click at [415, 26] on link "People" at bounding box center [402, 29] width 61 height 26
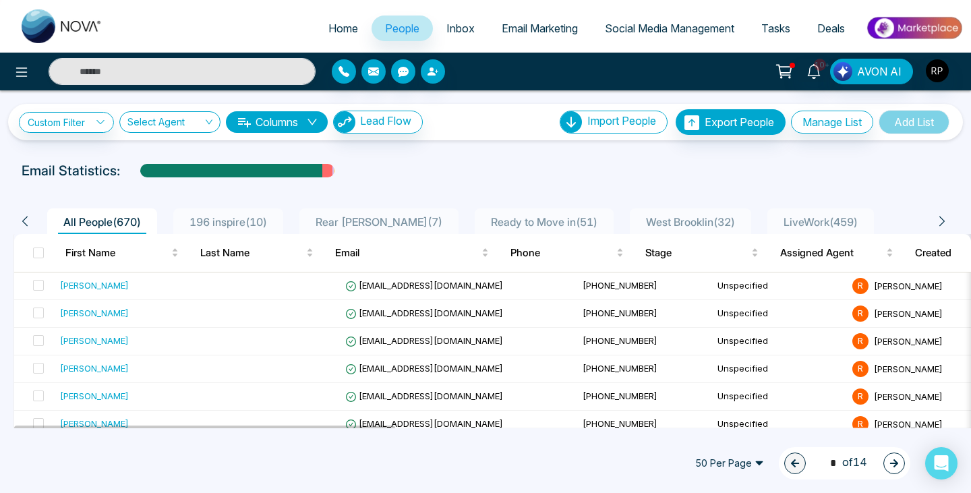
click at [446, 27] on span "Inbox" at bounding box center [460, 28] width 28 height 13
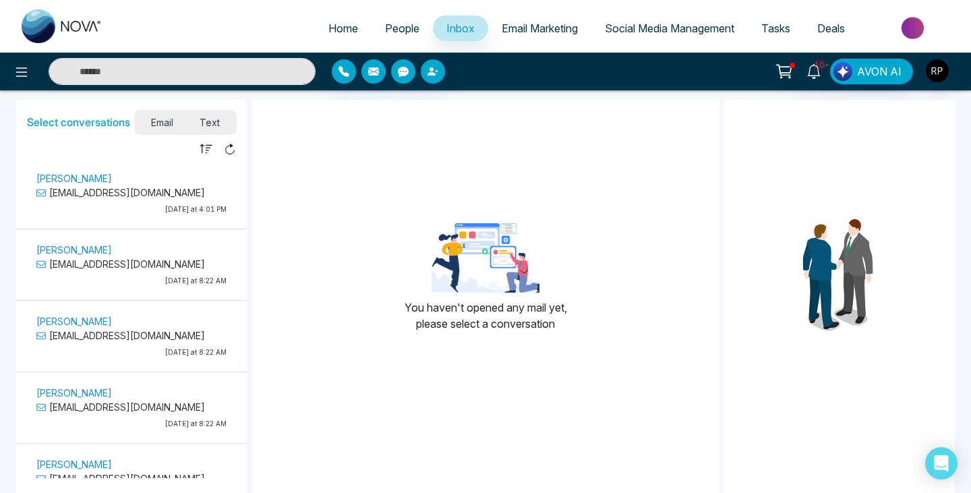
click at [540, 32] on span "Email Marketing" at bounding box center [540, 28] width 76 height 13
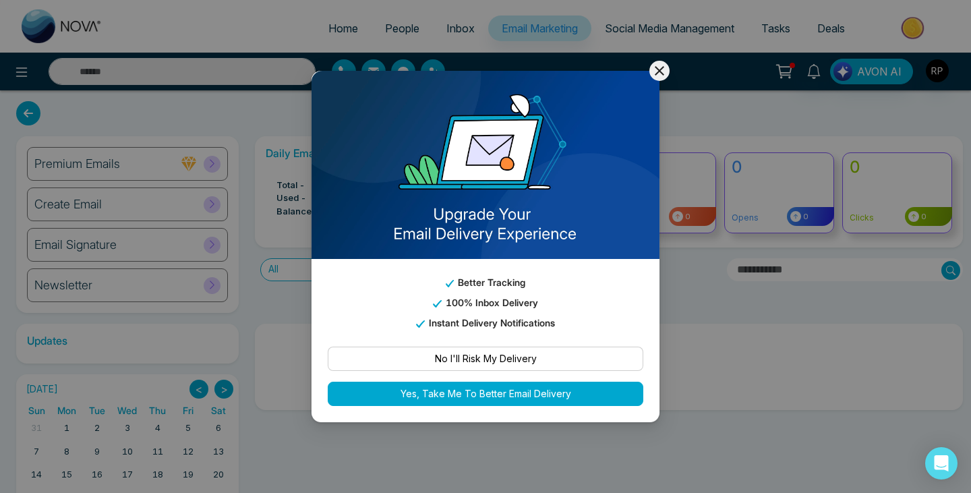
click at [655, 66] on icon at bounding box center [659, 70] width 9 height 9
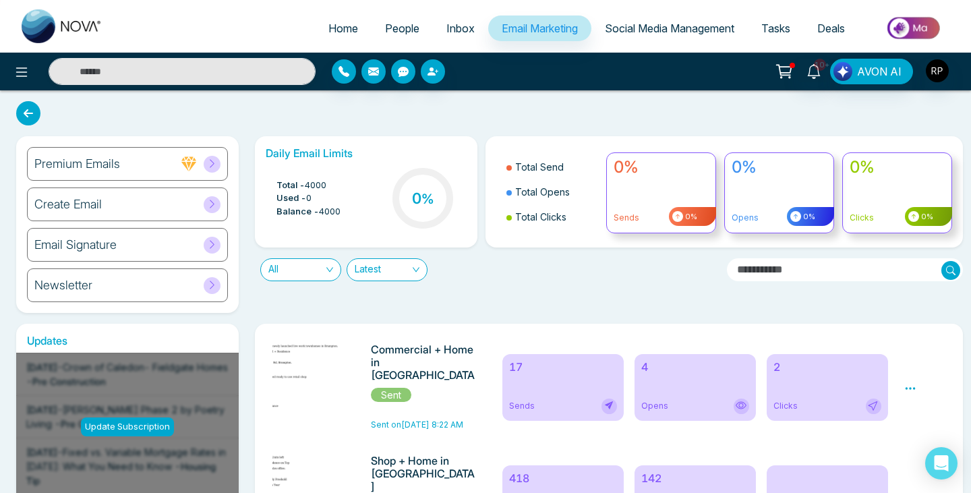
click at [647, 25] on span "Social Media Management" at bounding box center [669, 28] width 129 height 13
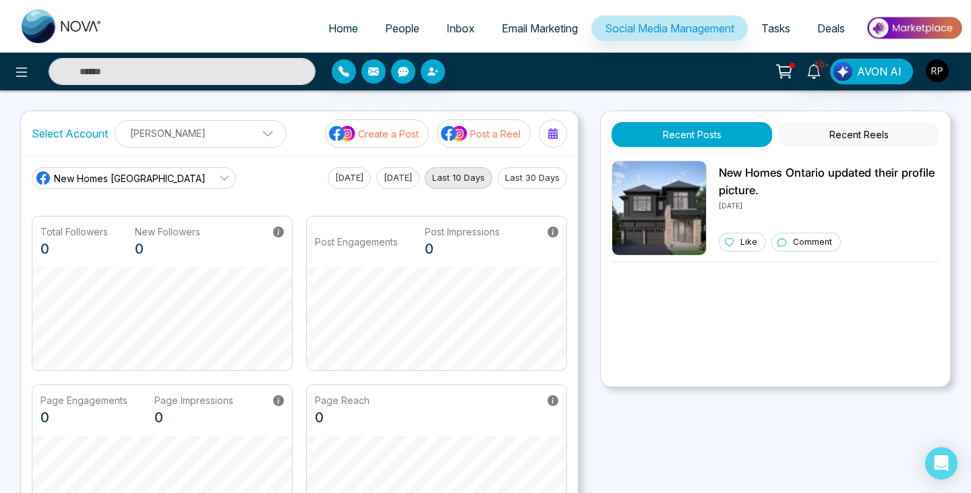
click at [831, 138] on button "Recent Reels" at bounding box center [859, 134] width 160 height 25
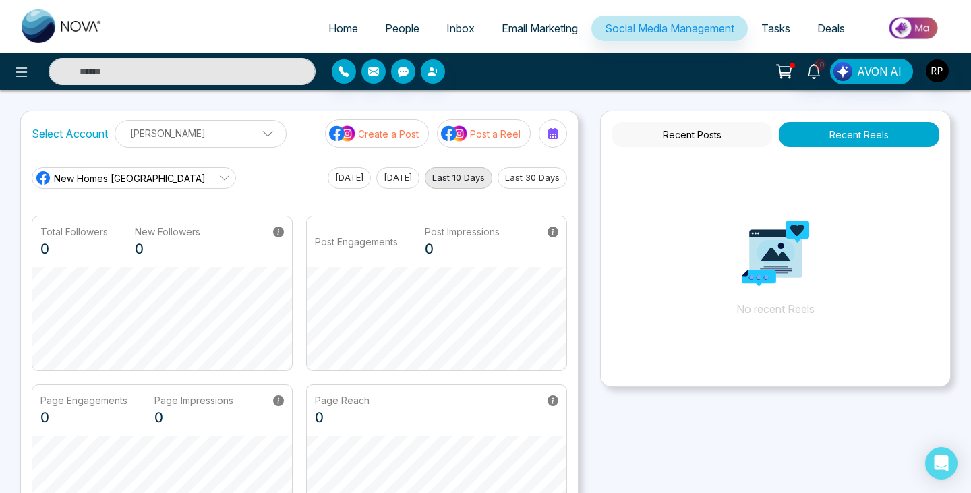
click at [734, 131] on button "Recent Posts" at bounding box center [692, 134] width 160 height 25
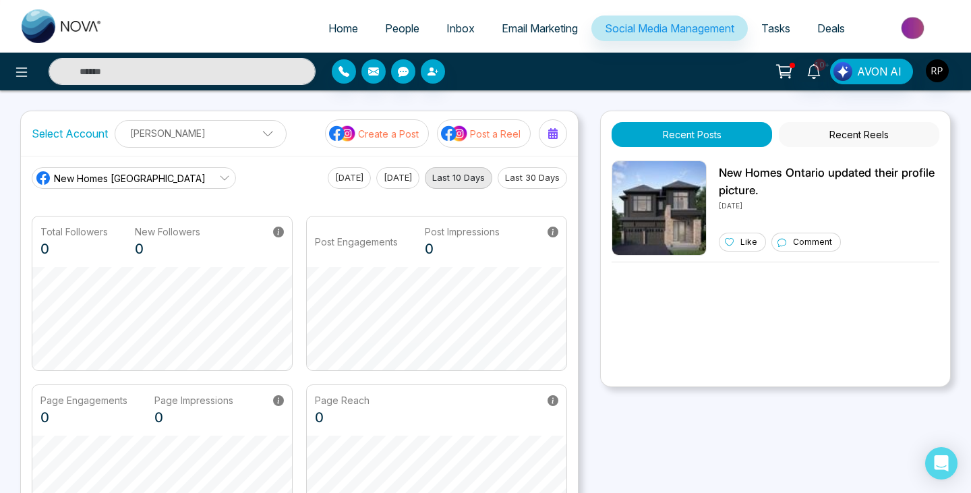
click at [774, 33] on span "Tasks" at bounding box center [775, 28] width 29 height 13
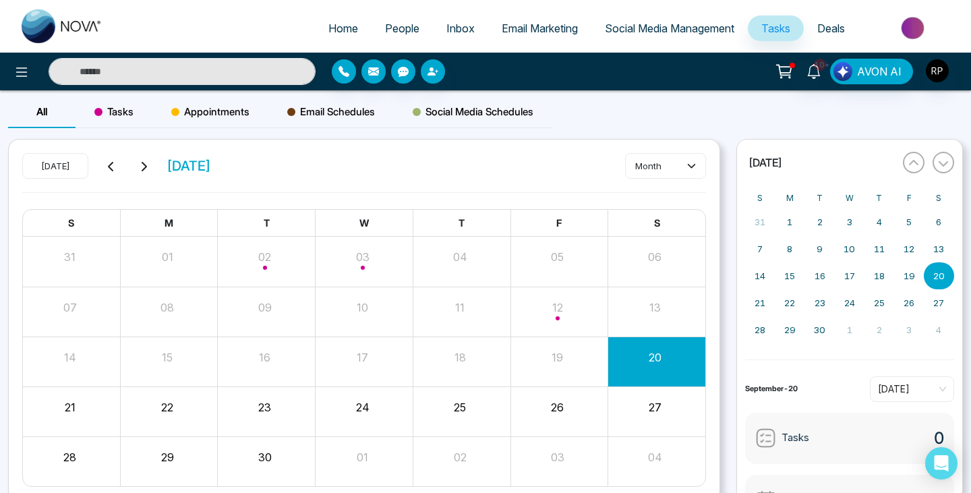
click at [827, 26] on span "Deals" at bounding box center [831, 28] width 28 height 13
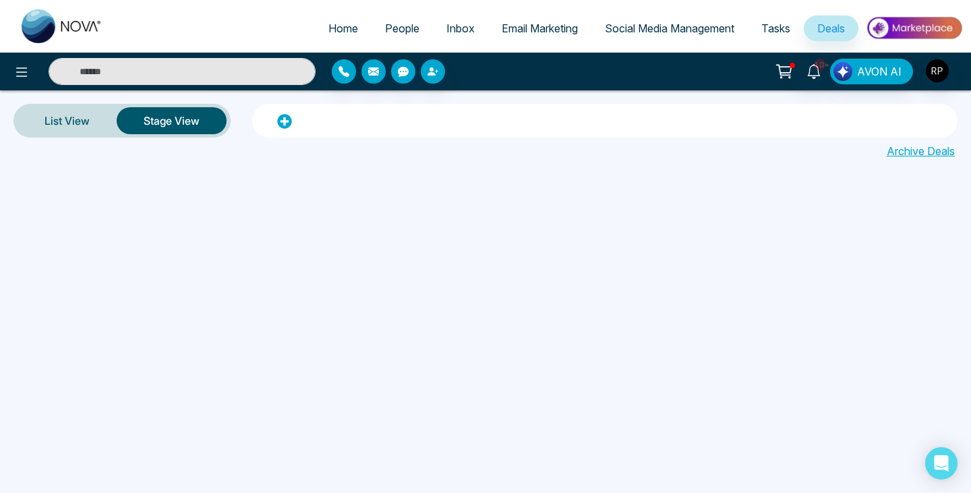
click at [782, 71] on icon at bounding box center [783, 70] width 13 height 10
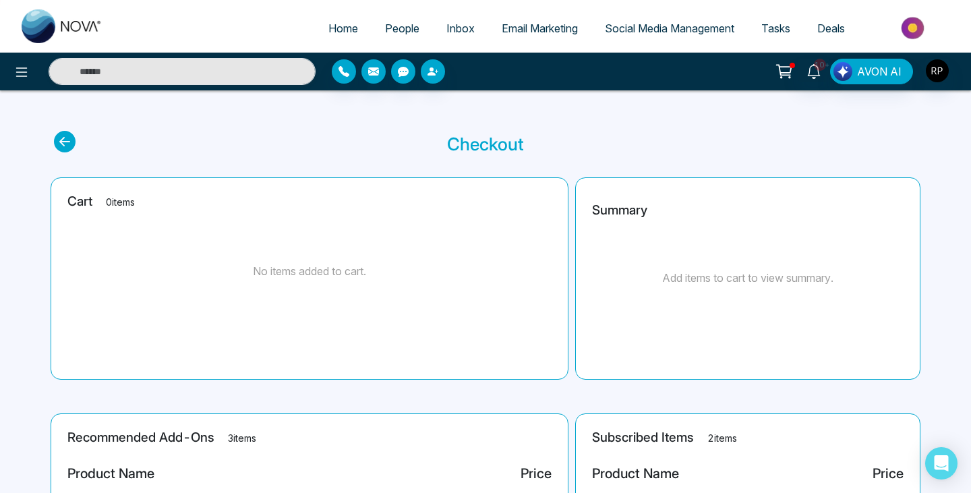
click at [330, 30] on span "Home" at bounding box center [343, 28] width 30 height 13
select select "*"
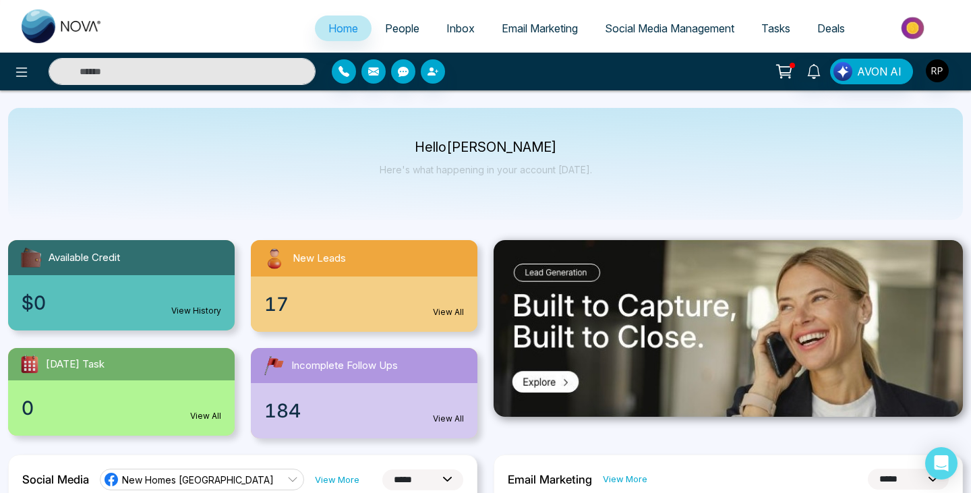
click at [392, 24] on span "People" at bounding box center [402, 28] width 34 height 13
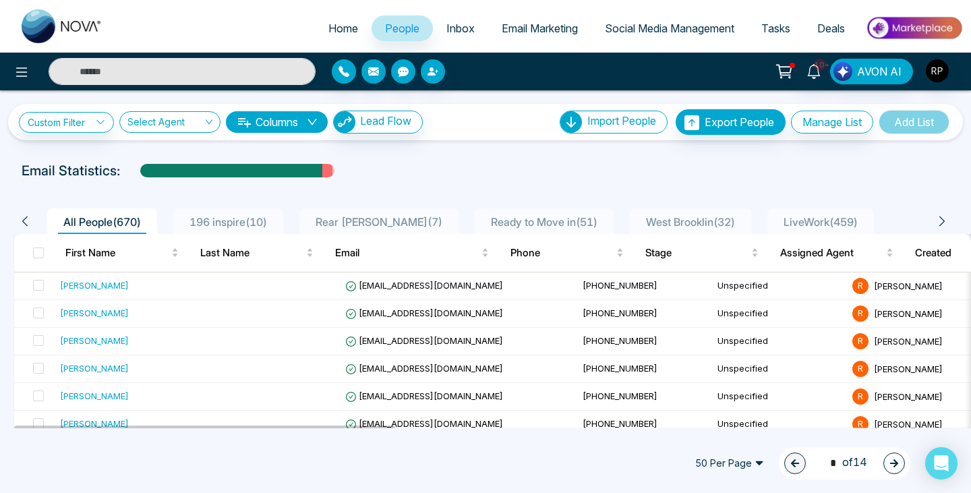
click at [246, 218] on span "196 inspire ( 10 )" at bounding box center [228, 221] width 88 height 13
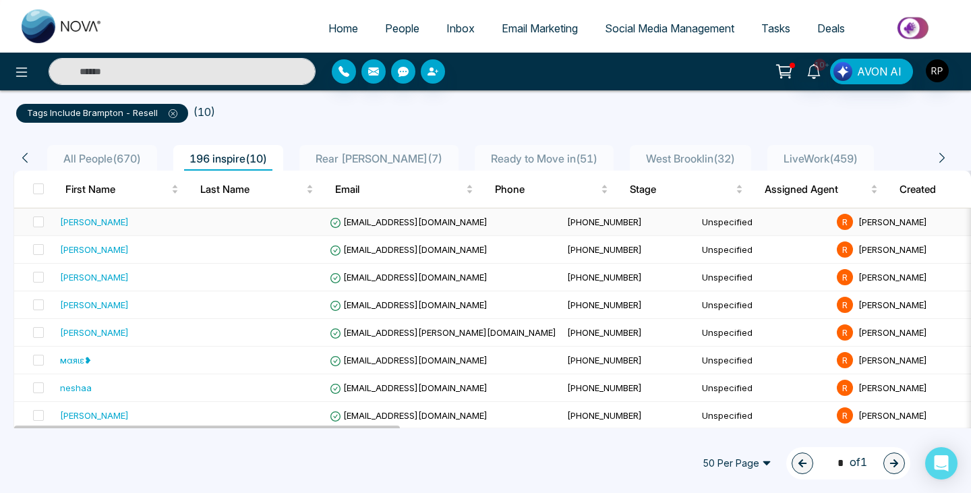
scroll to position [90, 0]
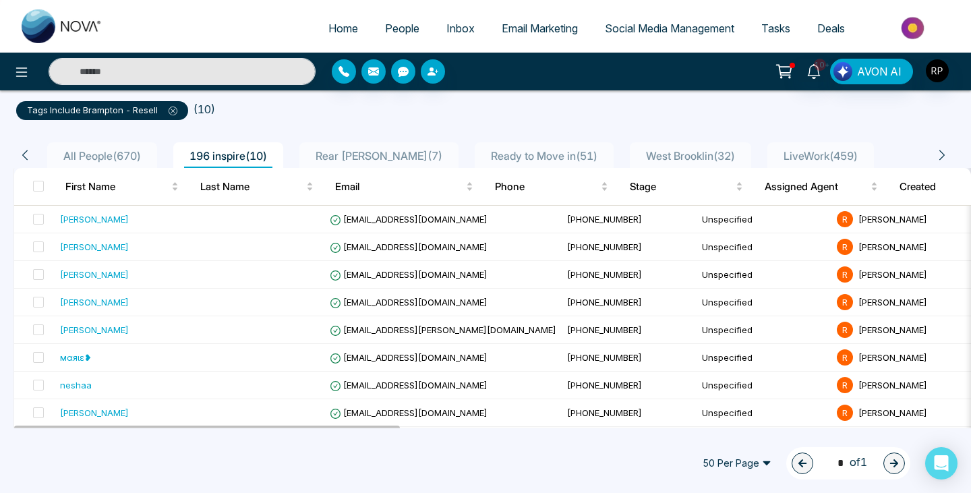
click at [942, 155] on icon at bounding box center [942, 155] width 12 height 12
click at [848, 156] on span "LiveWork ( 459 )" at bounding box center [820, 155] width 85 height 13
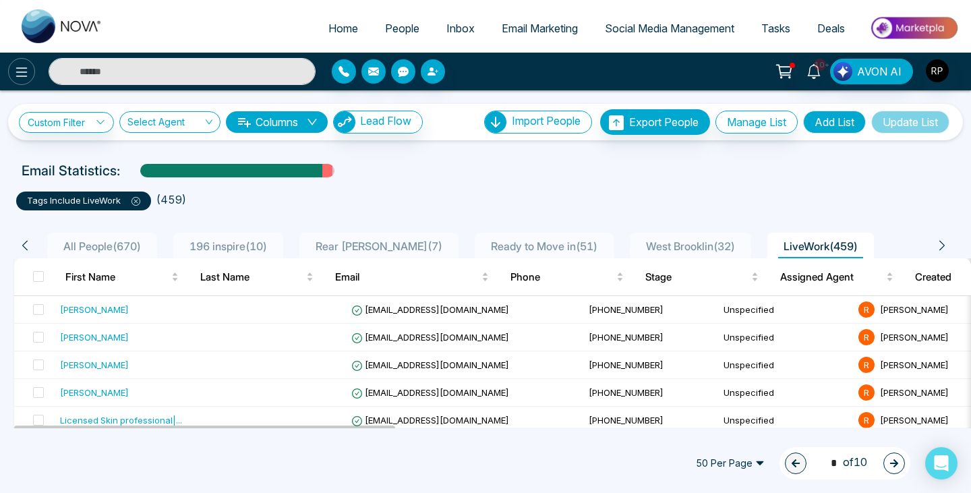
click at [27, 67] on icon at bounding box center [21, 72] width 16 height 16
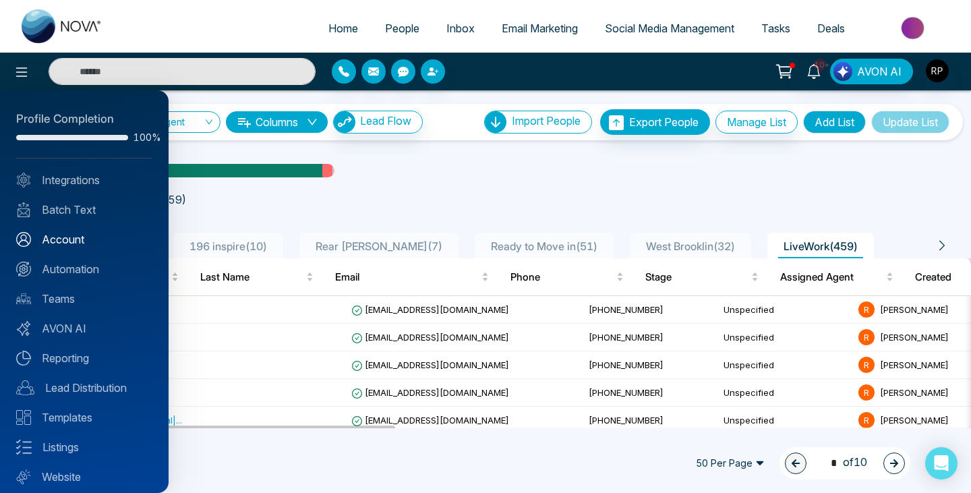
click at [78, 237] on link "Account" at bounding box center [84, 239] width 136 height 16
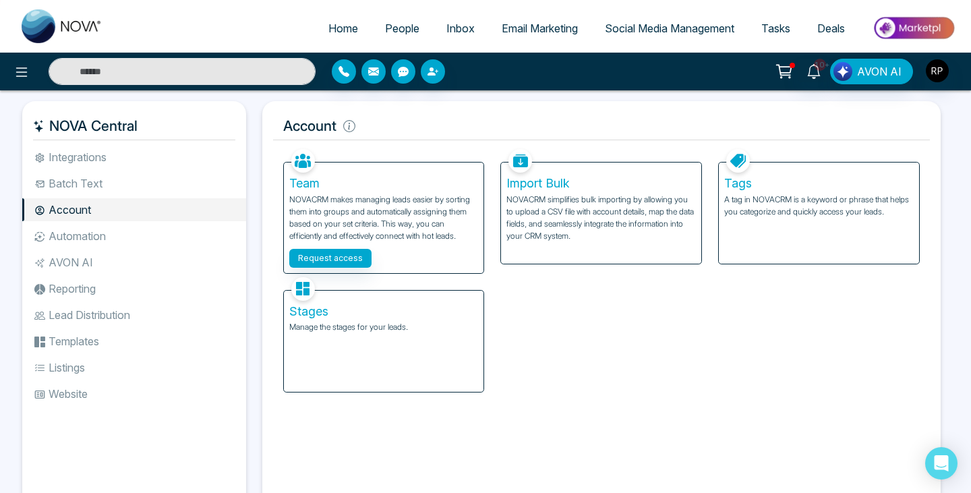
click at [99, 154] on li "Integrations" at bounding box center [134, 157] width 224 height 23
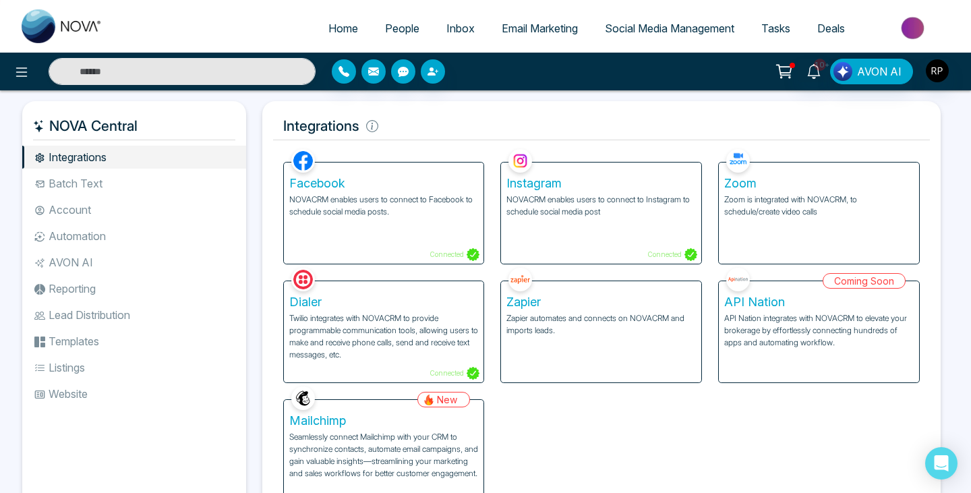
click at [74, 392] on li "Website" at bounding box center [134, 393] width 224 height 23
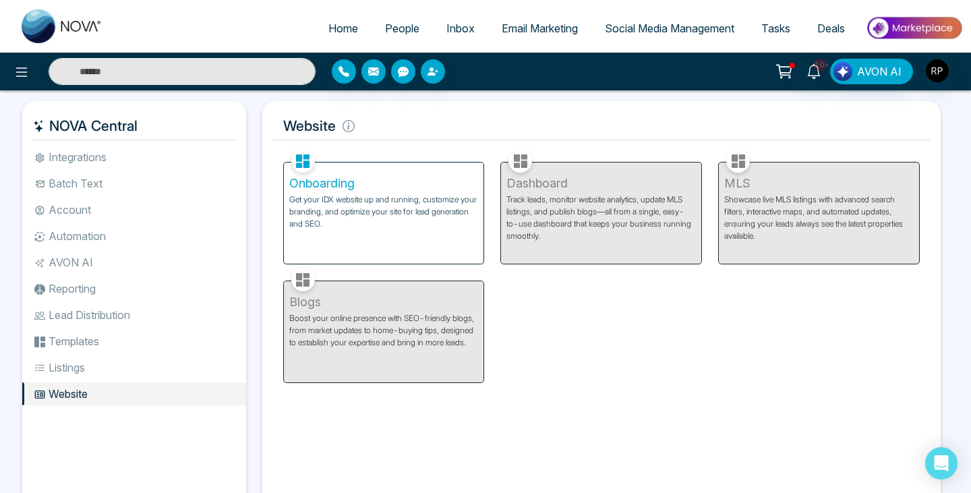
click at [80, 359] on li "Listings" at bounding box center [134, 367] width 224 height 23
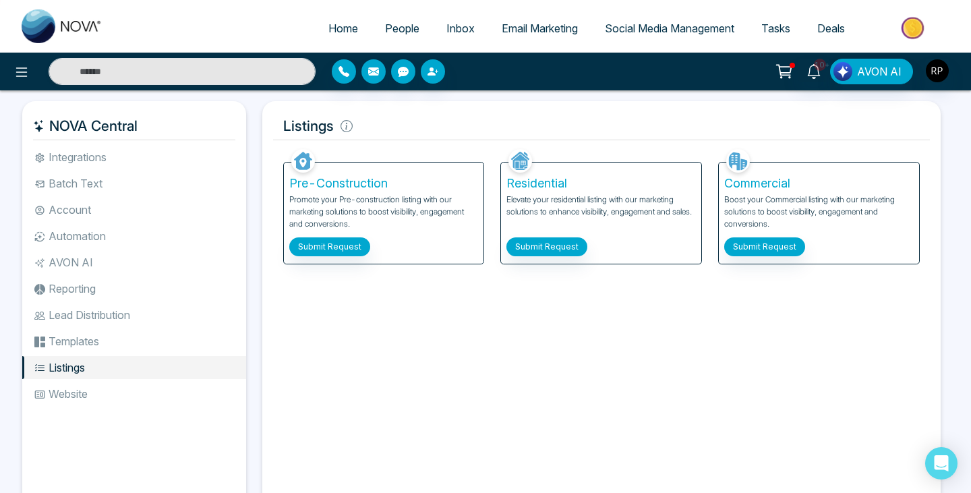
click at [84, 343] on li "Templates" at bounding box center [134, 341] width 224 height 23
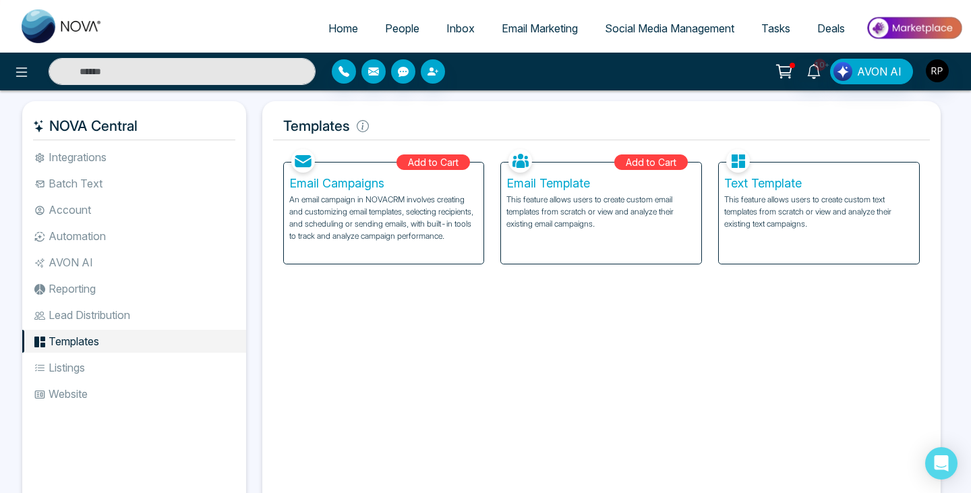
click at [95, 320] on li "Lead Distribution" at bounding box center [134, 314] width 224 height 23
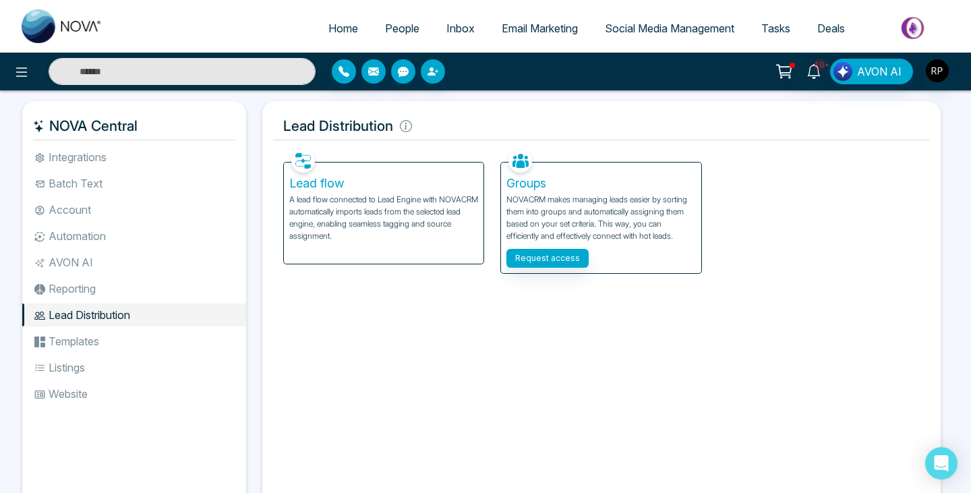
click at [105, 291] on li "Reporting" at bounding box center [134, 288] width 224 height 23
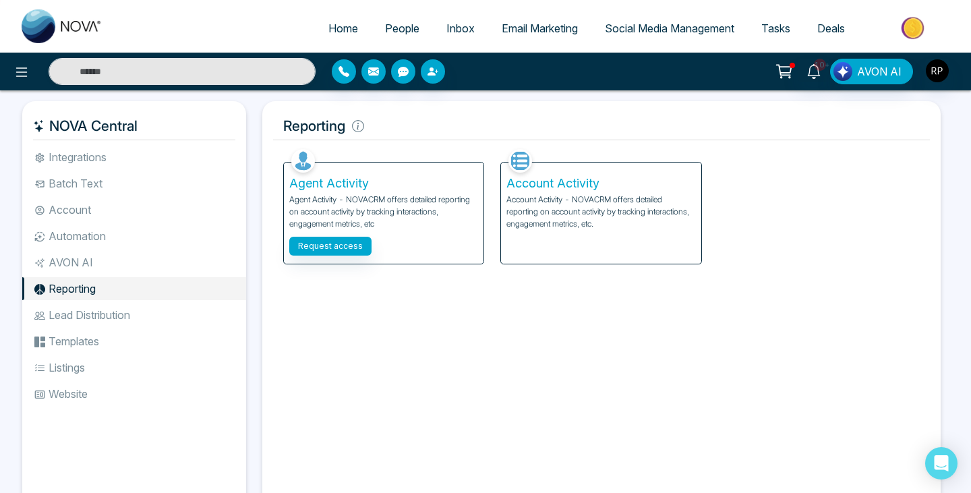
click at [532, 257] on div "Account Activity Account Activity - NOVACRM offers detailed reporting on accoun…" at bounding box center [601, 213] width 200 height 101
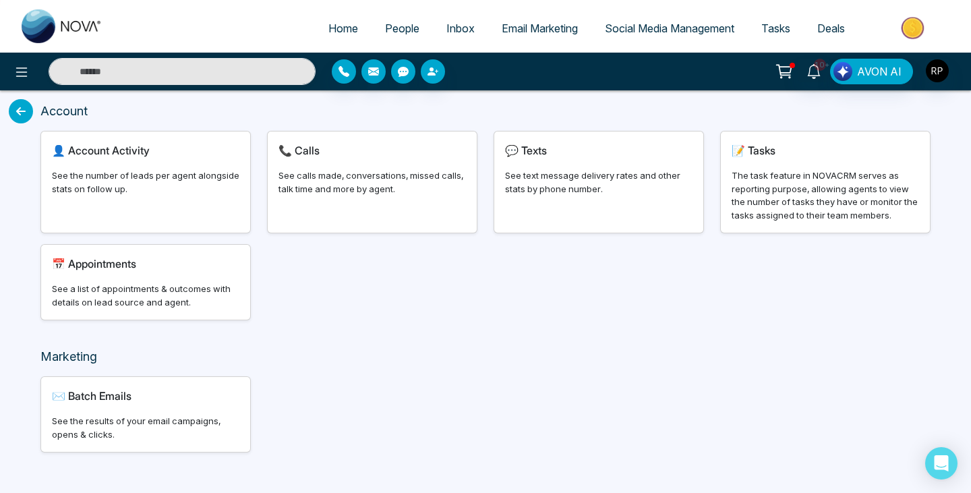
scroll to position [18, 0]
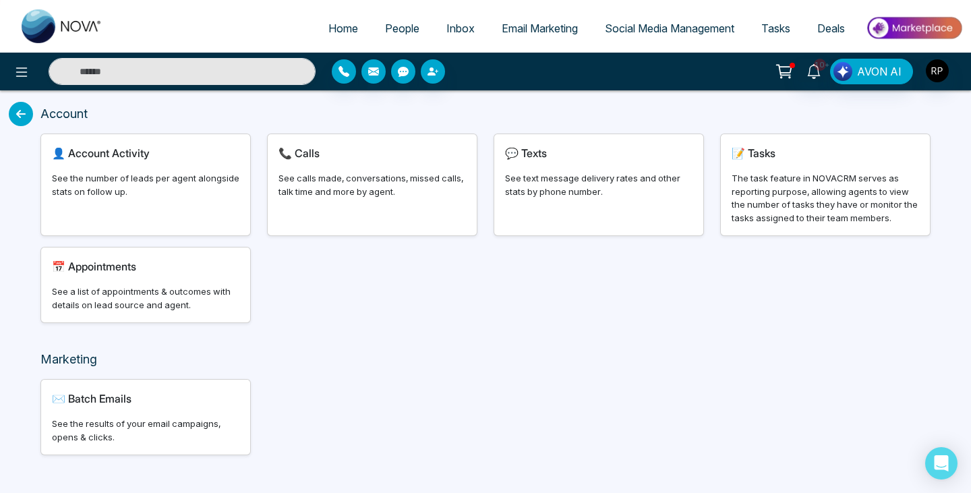
click at [212, 203] on div "👤 Account Activity See the number of leads per agent alongside stats on follow …" at bounding box center [145, 184] width 209 height 101
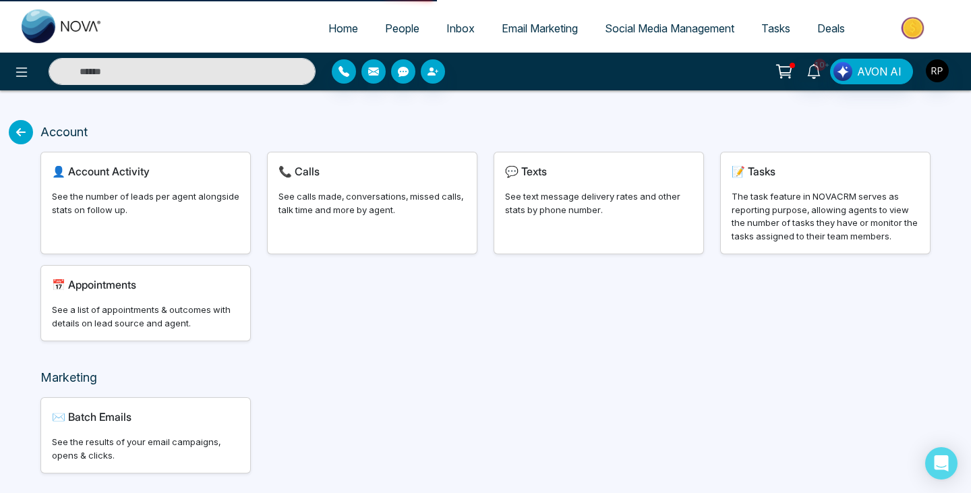
select select "***"
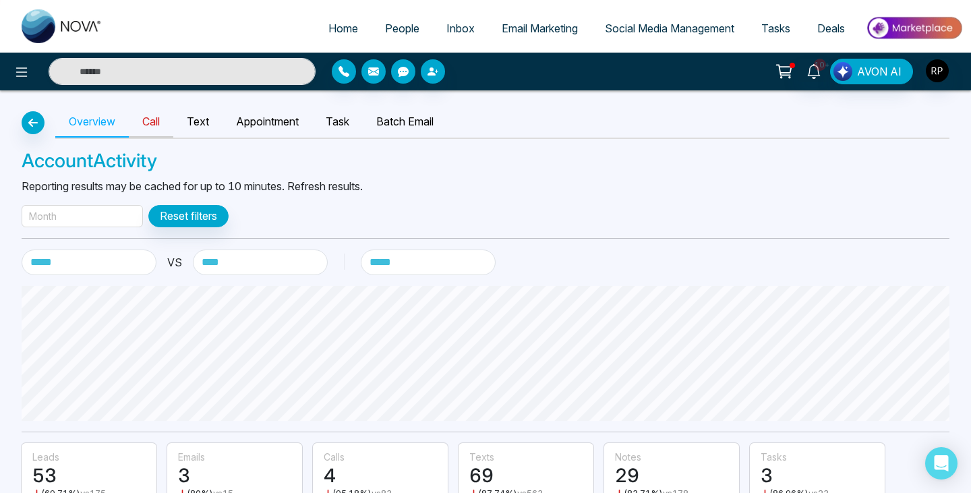
click at [132, 119] on link "Call" at bounding box center [151, 122] width 45 height 31
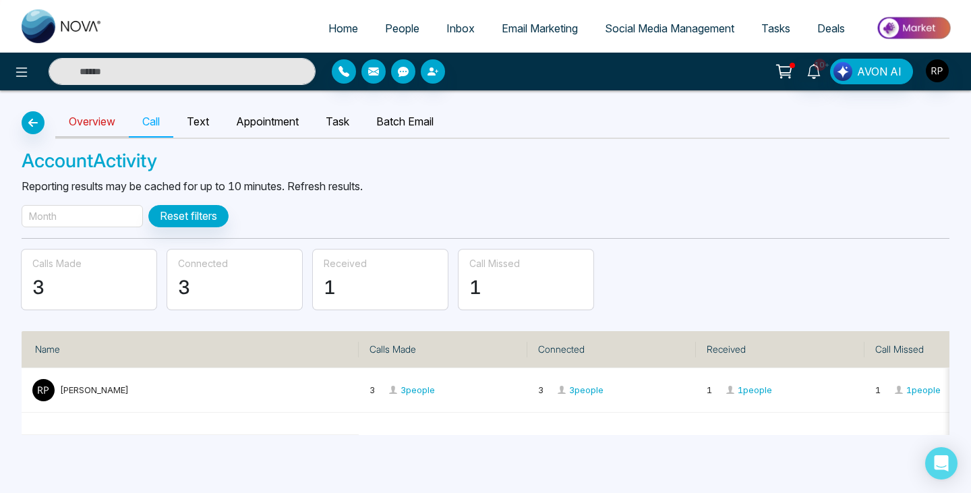
click at [112, 120] on link "Overview" at bounding box center [92, 122] width 74 height 31
select select "***"
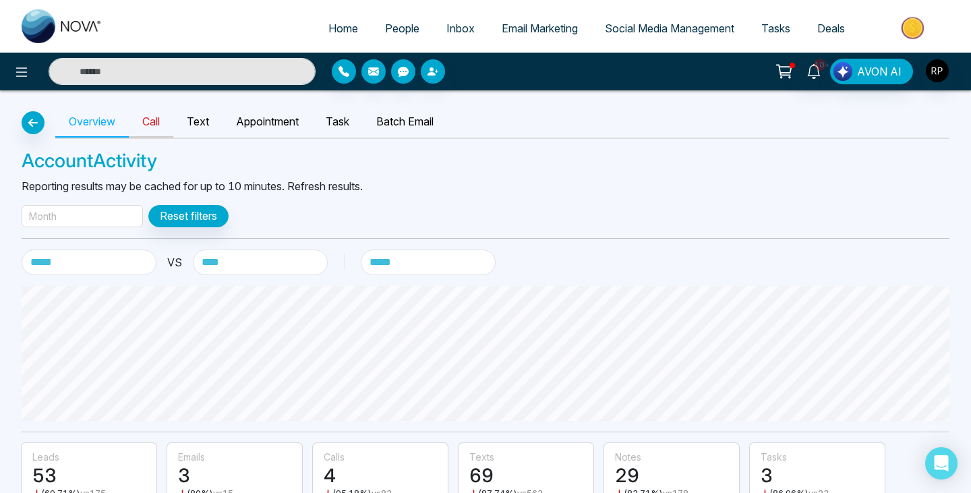
click at [155, 121] on link "Call" at bounding box center [151, 122] width 45 height 31
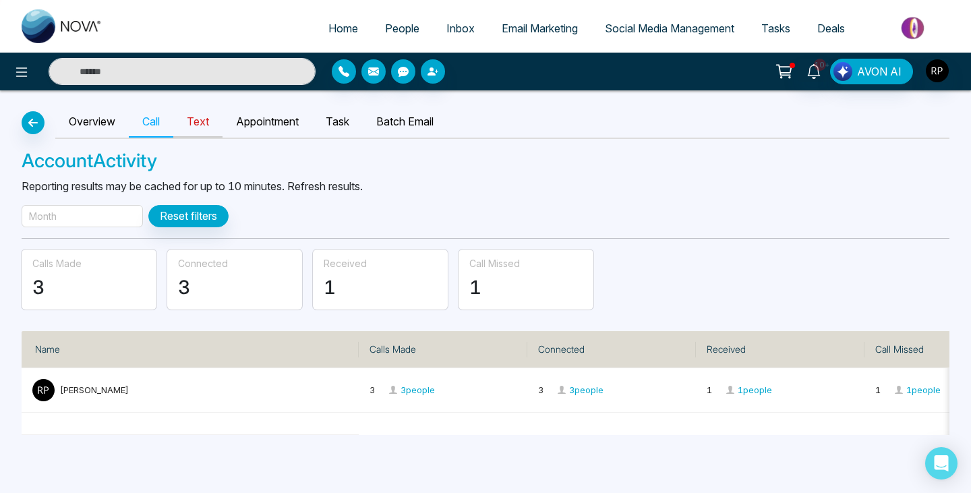
click at [186, 122] on link "Text" at bounding box center [197, 122] width 49 height 31
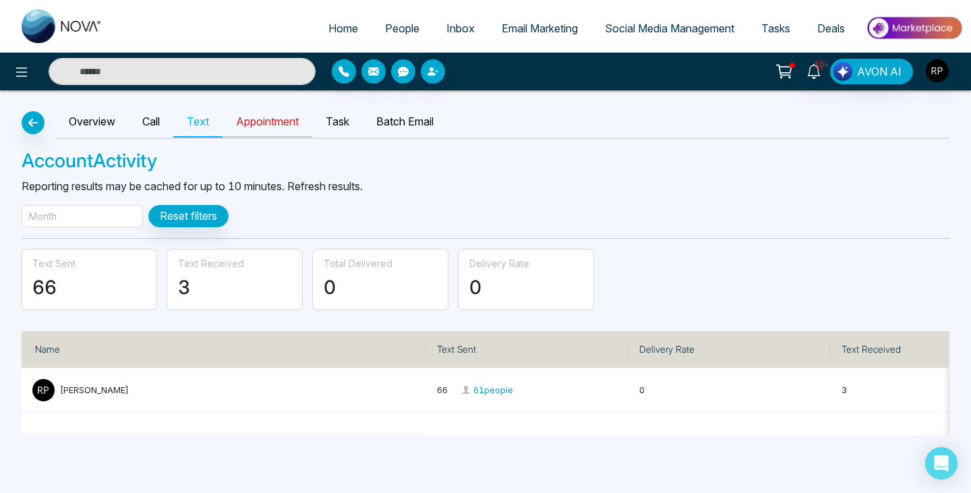
click at [260, 123] on link "Appointment" at bounding box center [268, 122] width 90 height 31
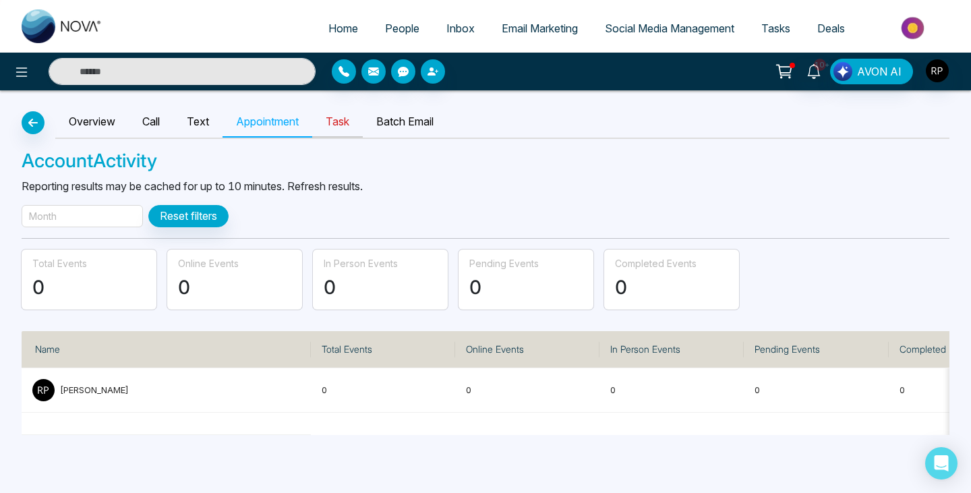
click at [336, 117] on link "Task" at bounding box center [337, 122] width 51 height 31
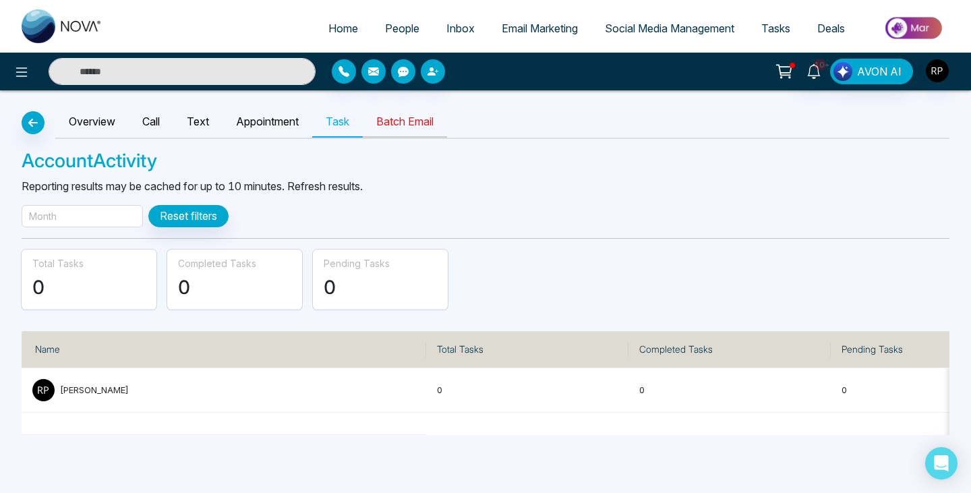
click at [386, 120] on link "Batch Email" at bounding box center [405, 122] width 84 height 31
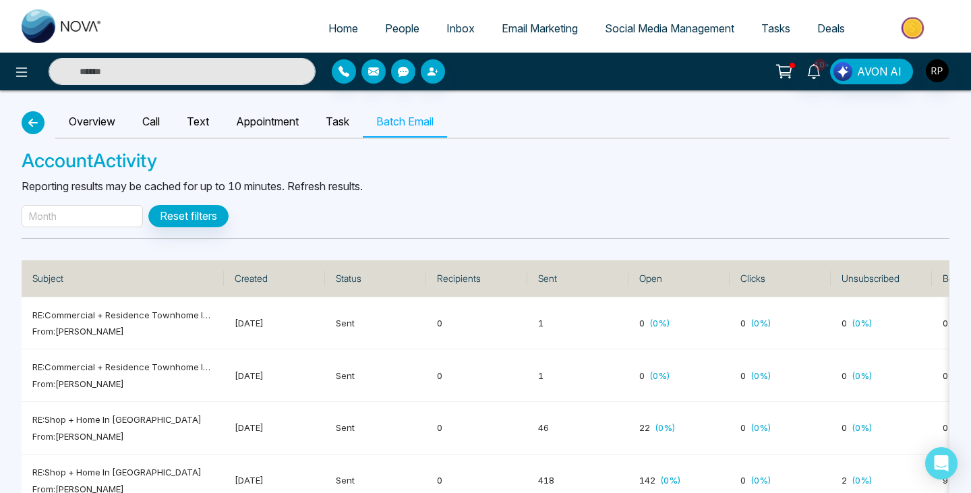
click at [30, 117] on icon "button" at bounding box center [33, 122] width 16 height 11
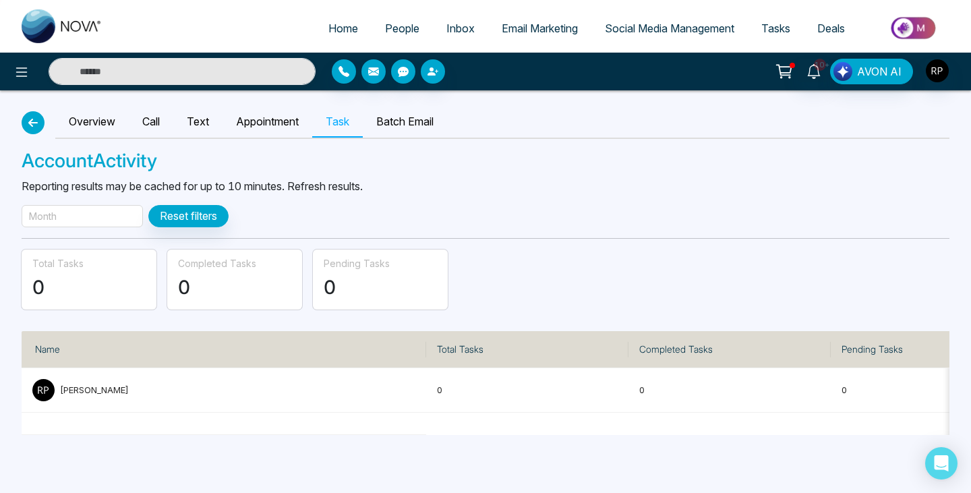
click at [35, 127] on icon "button" at bounding box center [33, 122] width 16 height 11
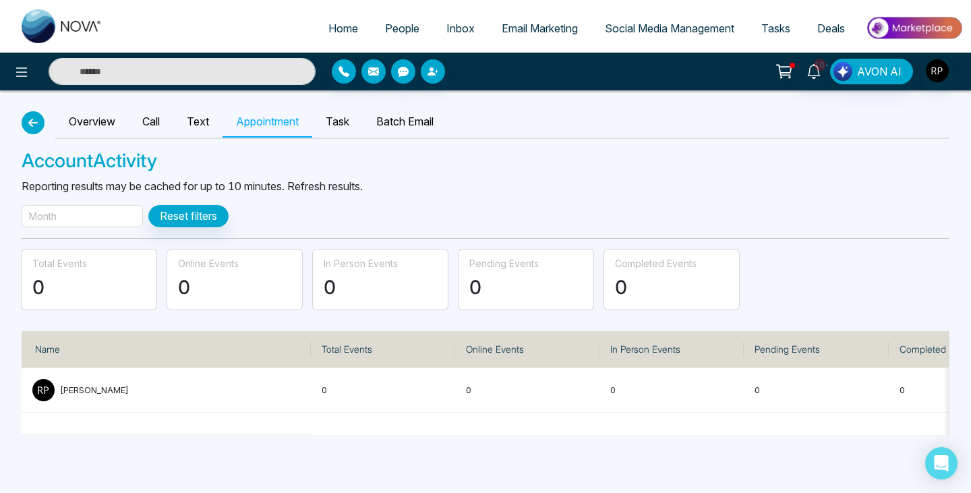
click at [35, 127] on icon "button" at bounding box center [33, 122] width 16 height 11
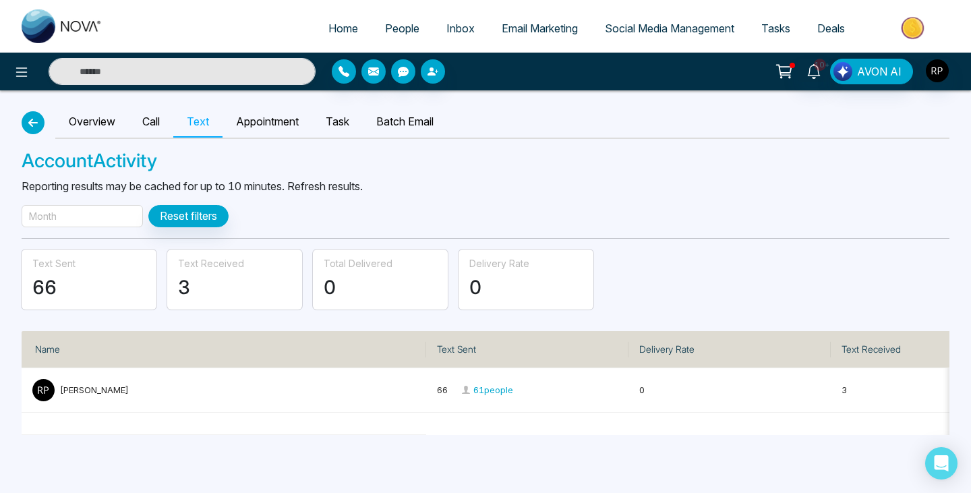
click at [35, 127] on icon "button" at bounding box center [33, 122] width 16 height 11
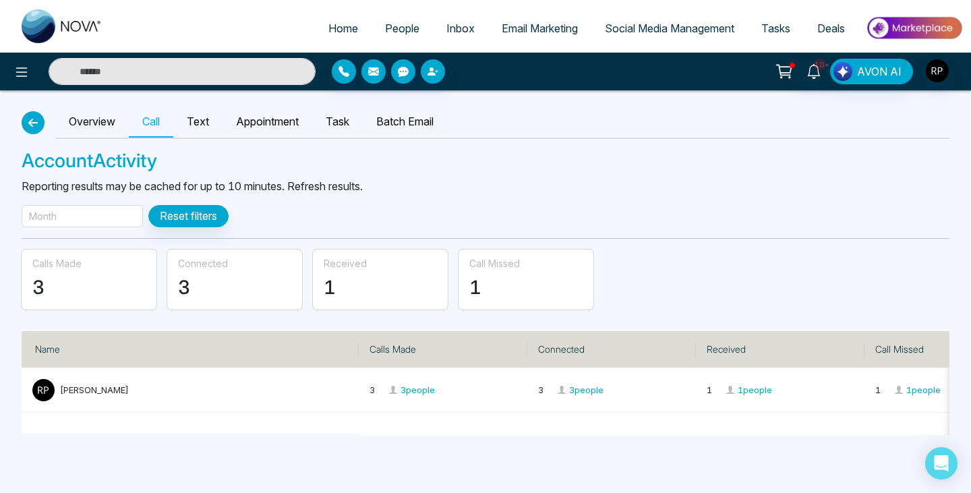
click at [35, 127] on icon "button" at bounding box center [33, 122] width 16 height 11
select select "***"
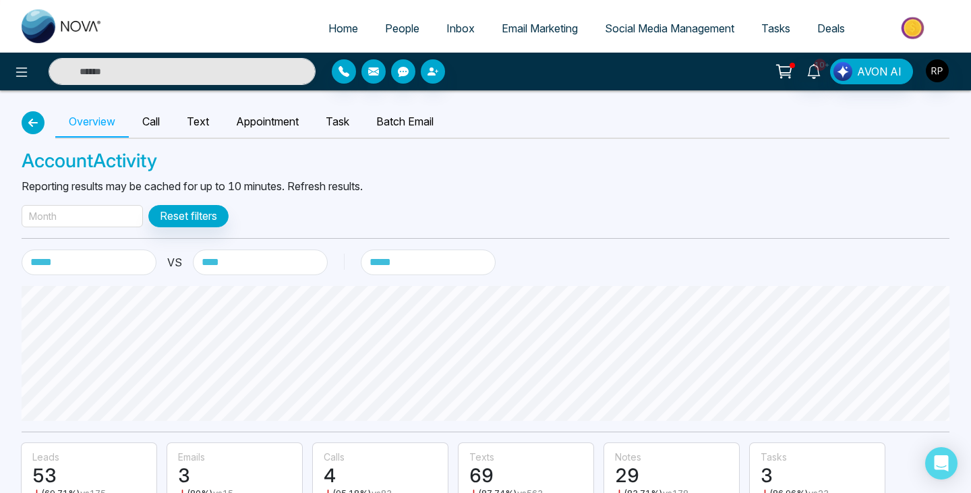
click at [35, 127] on icon "button" at bounding box center [33, 122] width 16 height 11
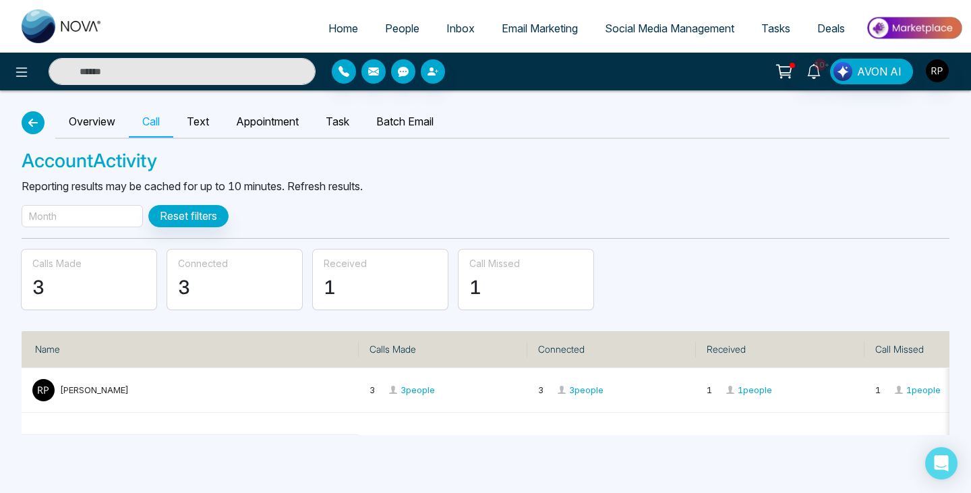
click at [31, 125] on icon "button" at bounding box center [33, 122] width 16 height 11
select select "***"
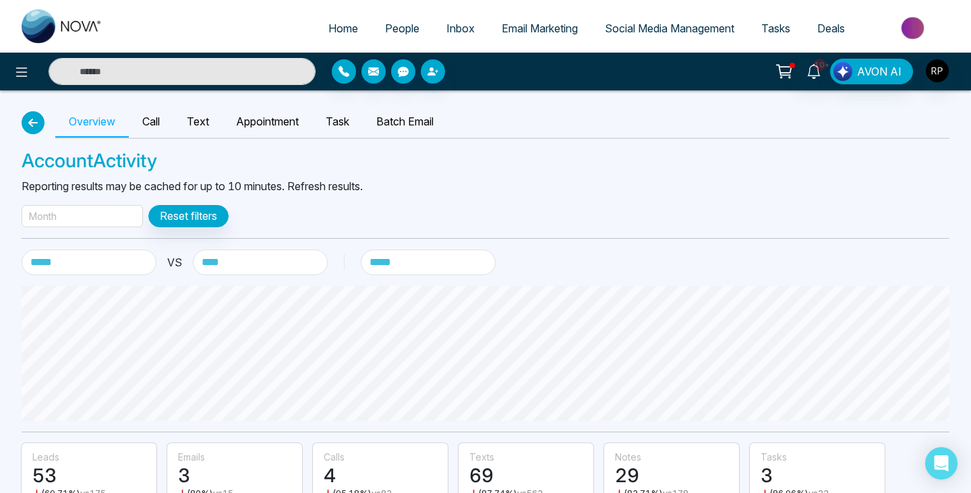
click at [42, 118] on button "button" at bounding box center [33, 122] width 23 height 23
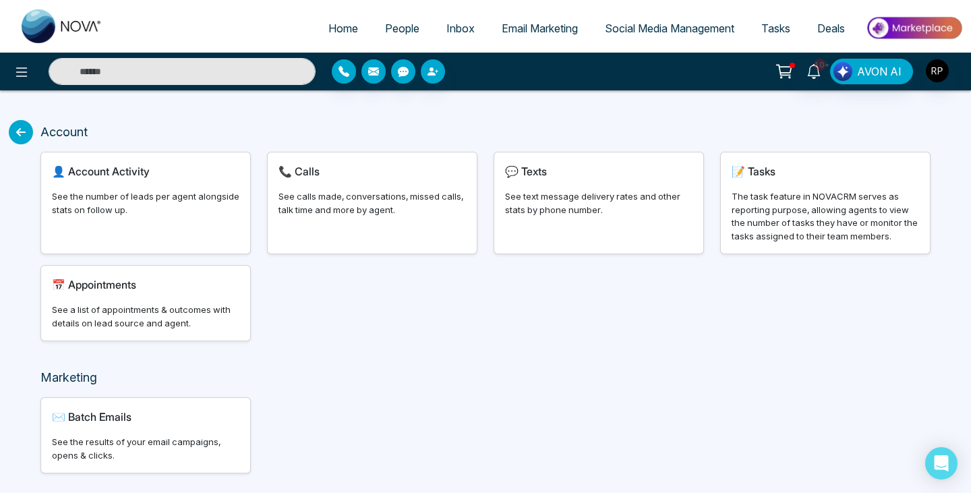
click at [24, 134] on icon at bounding box center [21, 132] width 24 height 24
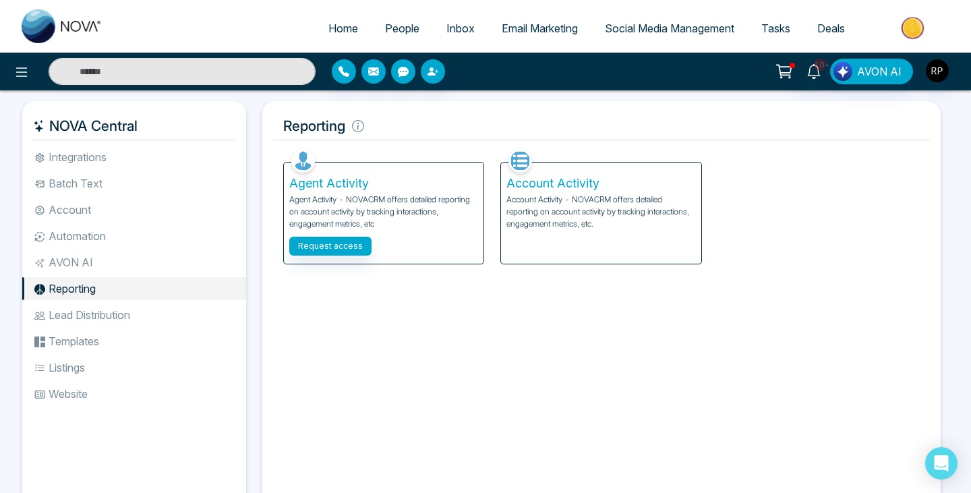
click at [80, 264] on li "AVON AI" at bounding box center [134, 262] width 224 height 23
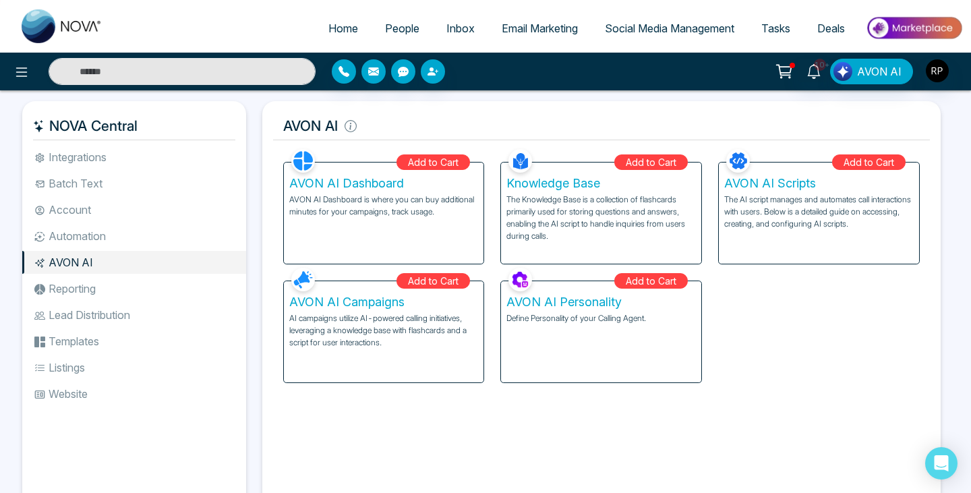
click at [103, 233] on li "Automation" at bounding box center [134, 236] width 224 height 23
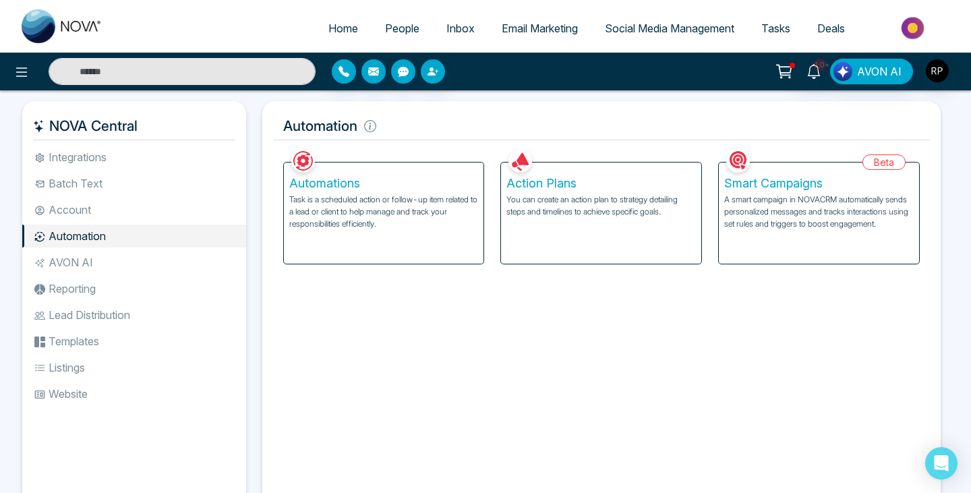
click at [106, 216] on li "Account" at bounding box center [134, 209] width 224 height 23
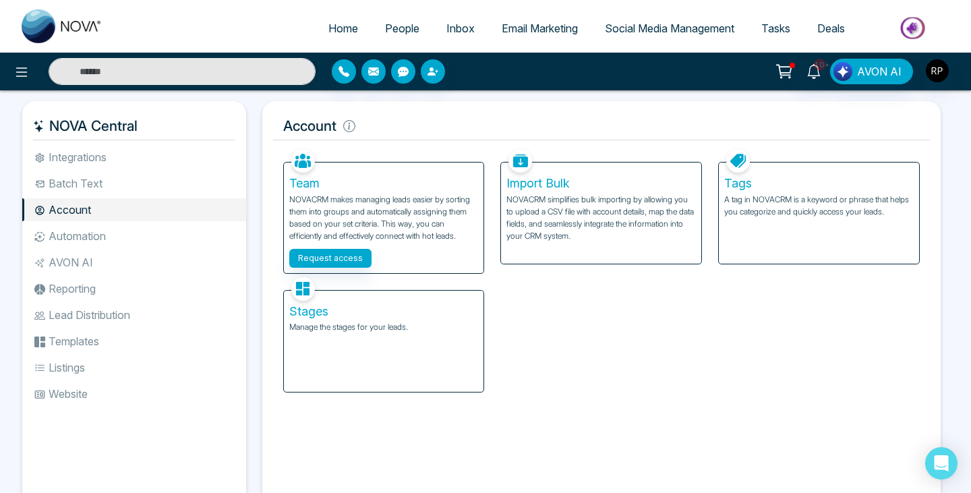
click at [97, 182] on li "Batch Text" at bounding box center [134, 183] width 224 height 23
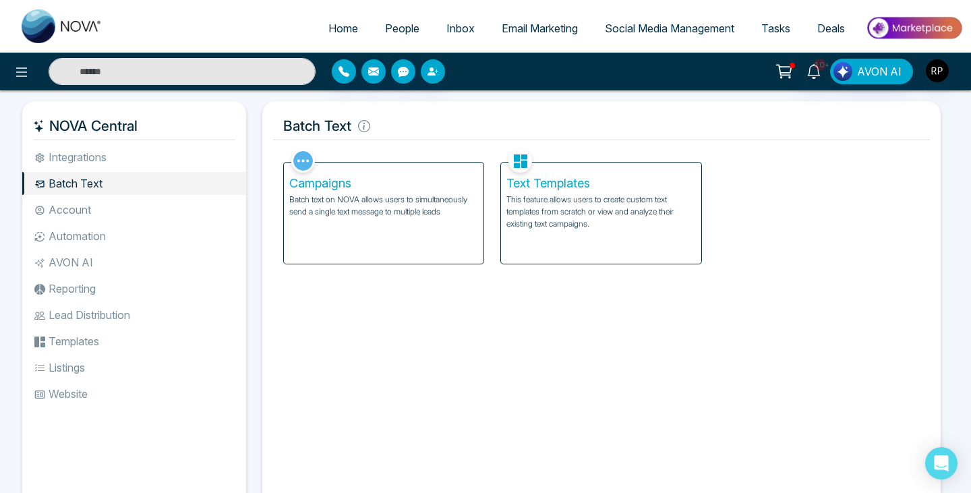
click at [113, 157] on li "Integrations" at bounding box center [134, 157] width 224 height 23
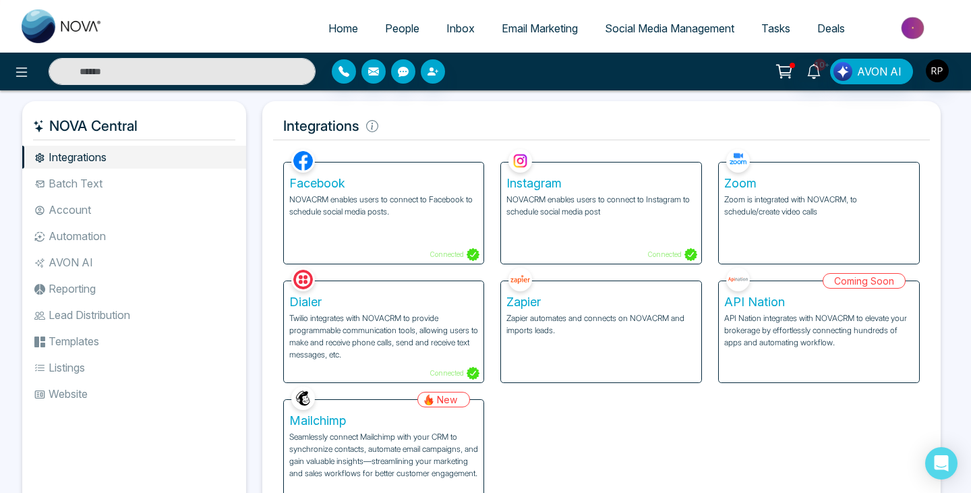
click at [80, 390] on li "Website" at bounding box center [134, 393] width 224 height 23
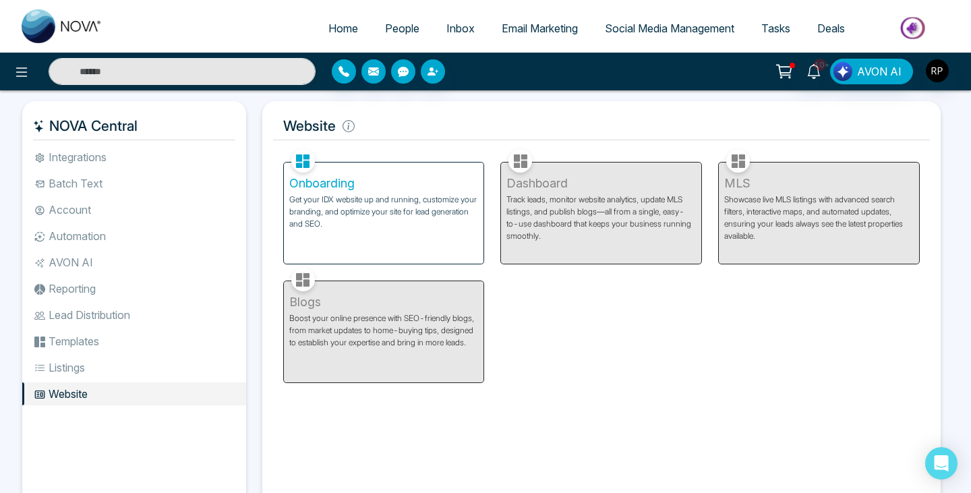
click at [53, 365] on li "Listings" at bounding box center [134, 367] width 224 height 23
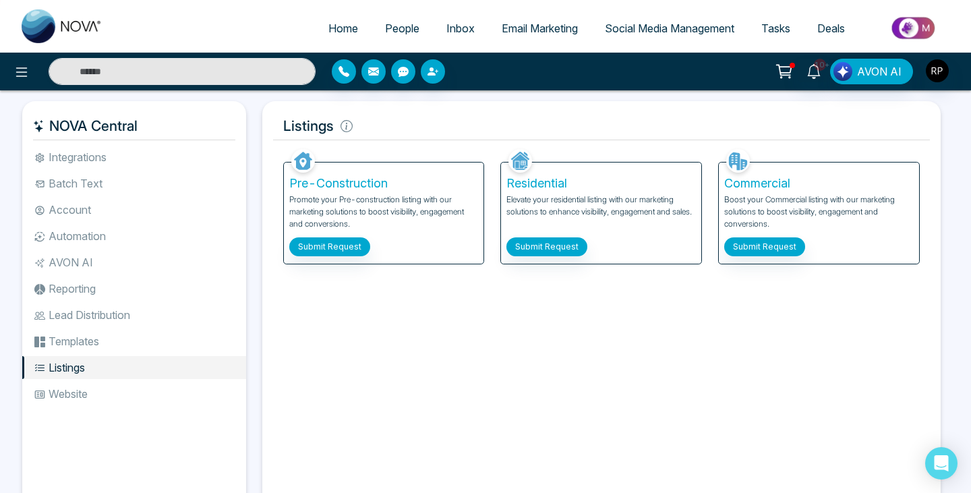
click at [100, 347] on li "Templates" at bounding box center [134, 341] width 224 height 23
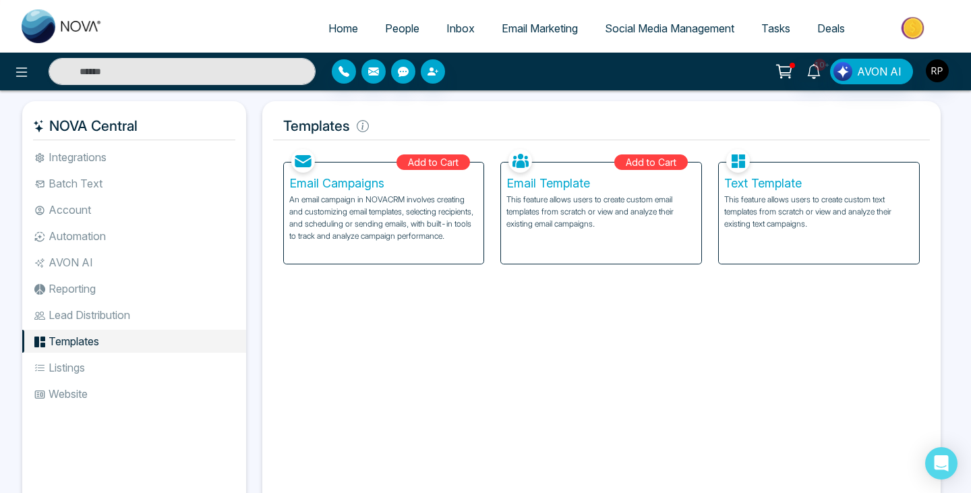
click at [65, 315] on li "Lead Distribution" at bounding box center [134, 314] width 224 height 23
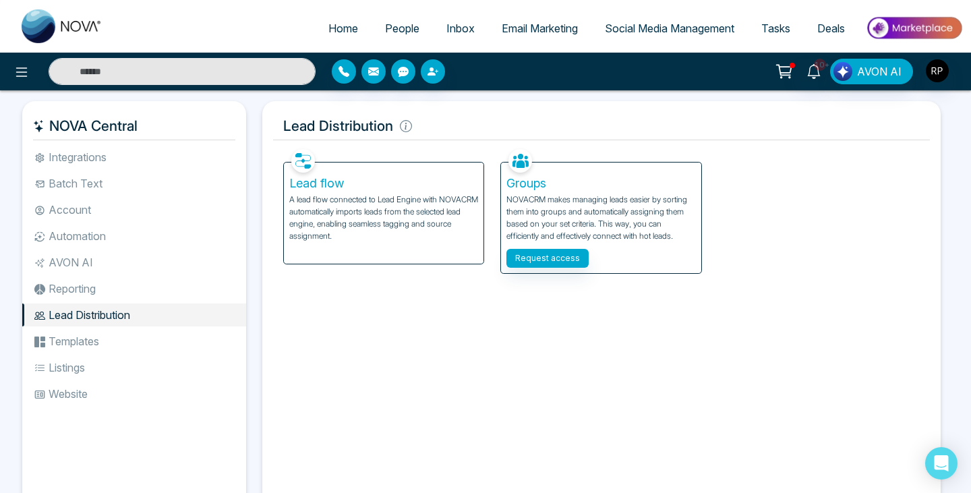
click at [69, 293] on li "Reporting" at bounding box center [134, 288] width 224 height 23
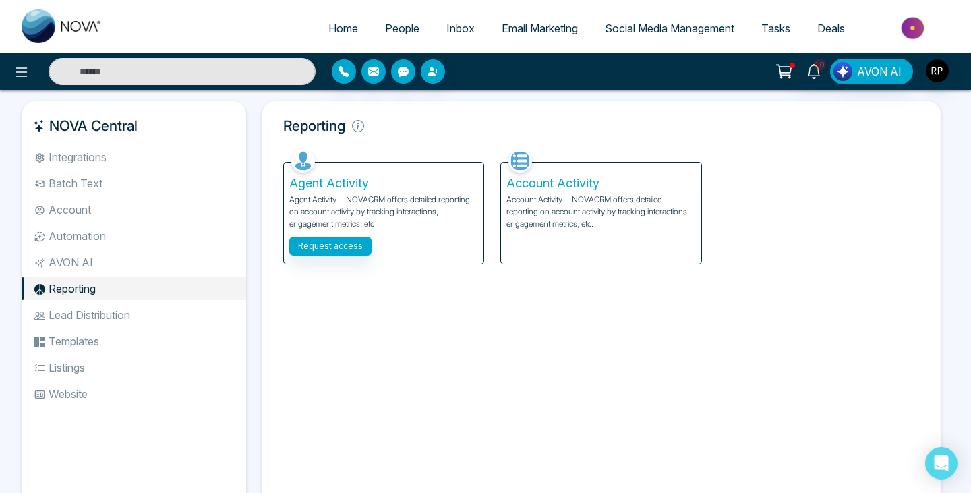
click at [92, 258] on li "AVON AI" at bounding box center [134, 262] width 224 height 23
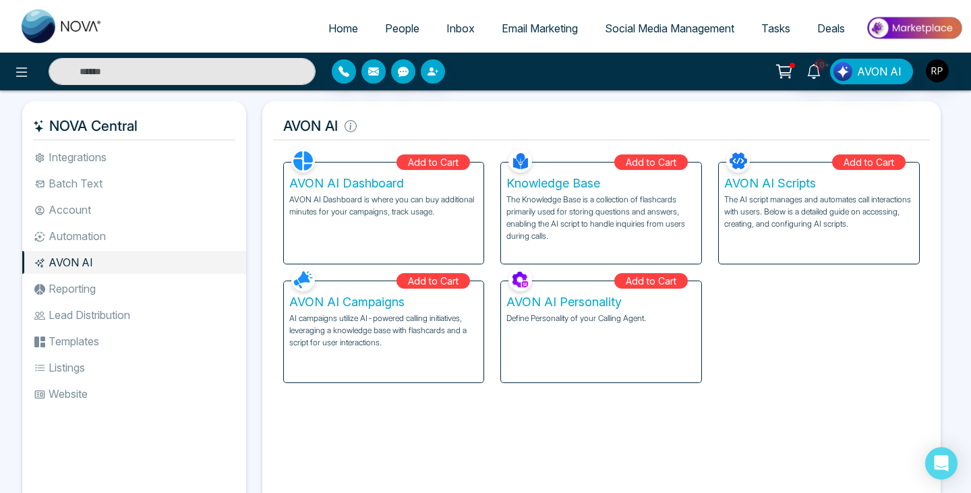
click at [97, 284] on li "Reporting" at bounding box center [134, 288] width 224 height 23
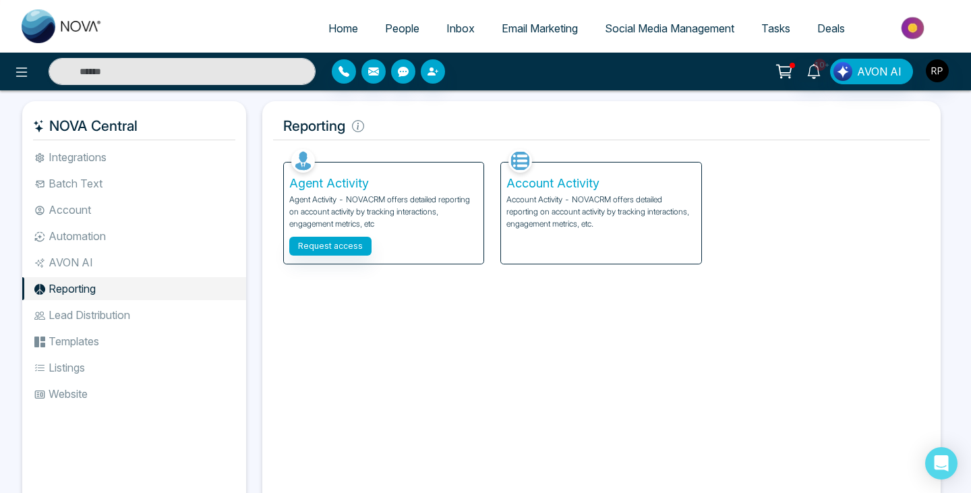
click at [100, 230] on li "Automation" at bounding box center [134, 236] width 224 height 23
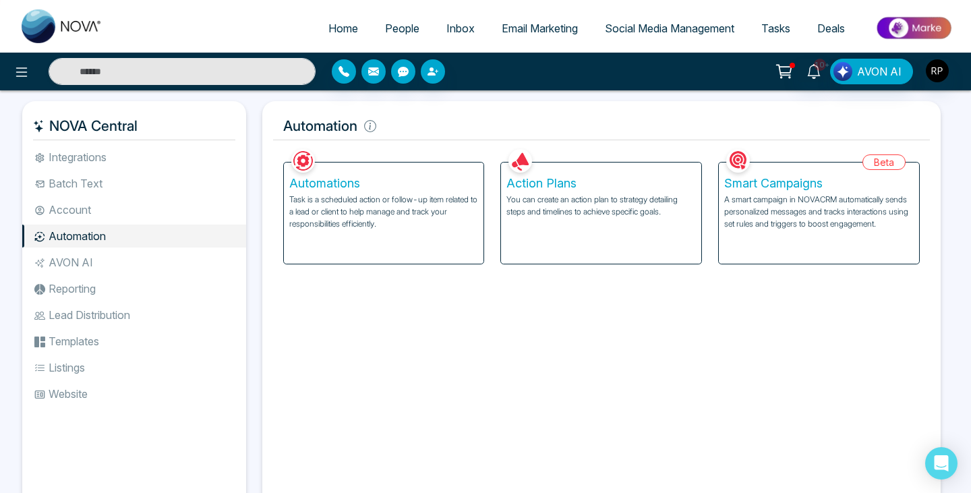
click at [108, 210] on li "Account" at bounding box center [134, 209] width 224 height 23
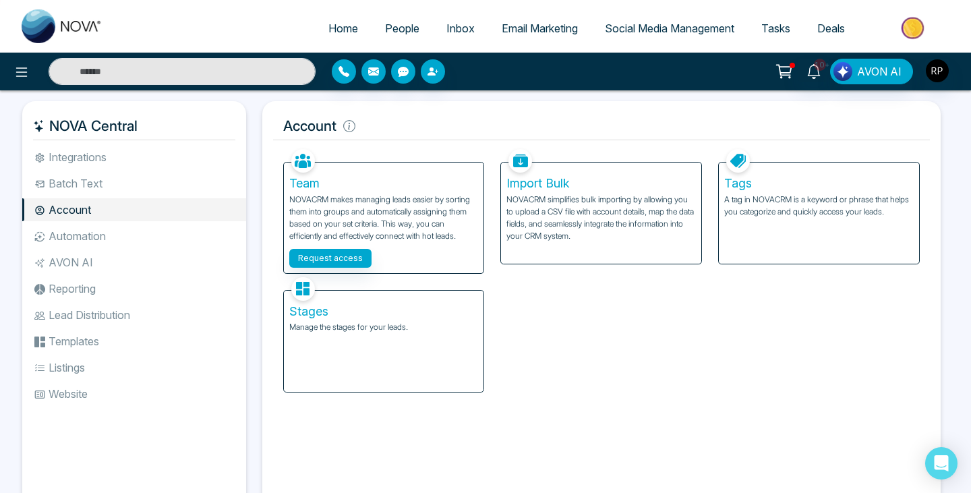
click at [117, 199] on li "Account" at bounding box center [134, 209] width 224 height 23
click at [123, 181] on li "Batch Text" at bounding box center [134, 183] width 224 height 23
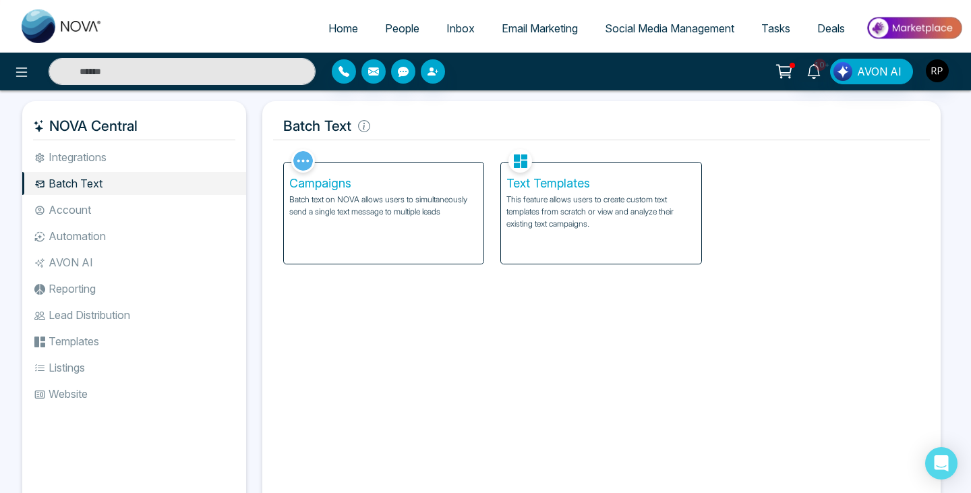
click at [130, 161] on li "Integrations" at bounding box center [134, 157] width 224 height 23
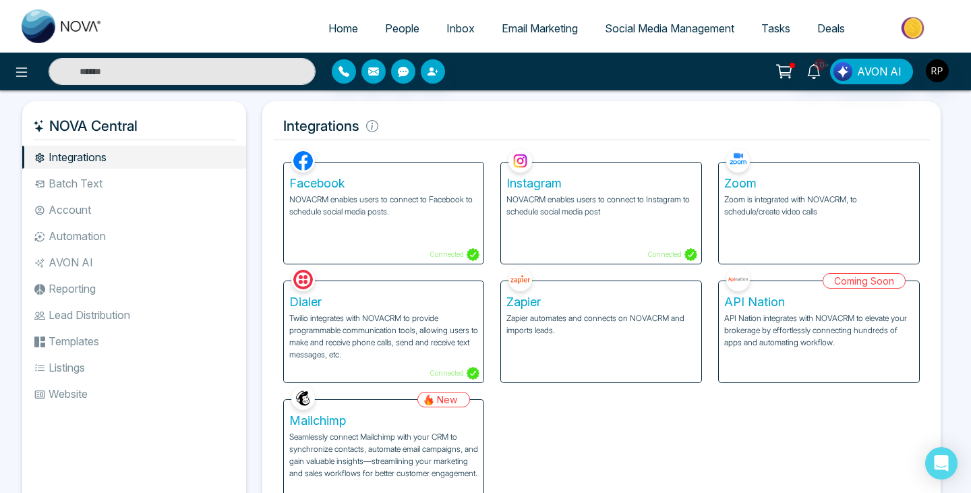
click at [337, 32] on span "Home" at bounding box center [343, 28] width 30 height 13
select select "*"
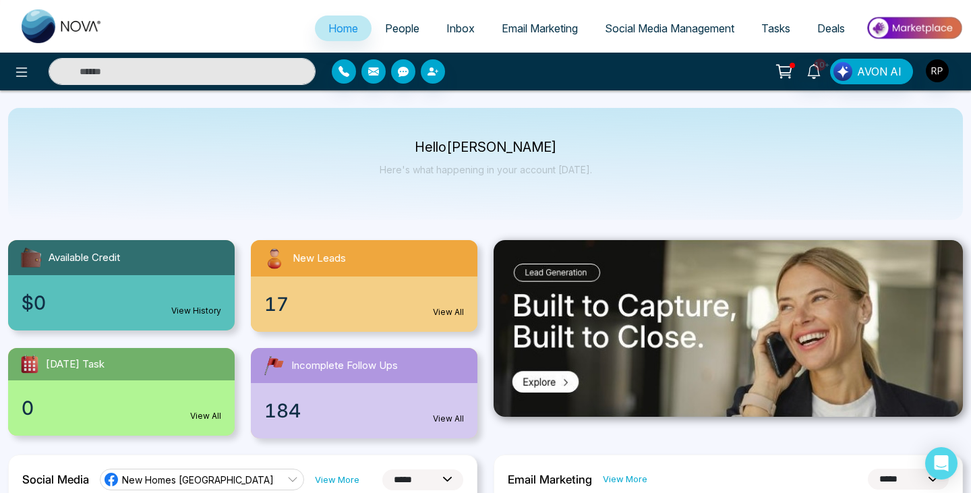
click at [401, 34] on link "People" at bounding box center [402, 29] width 61 height 26
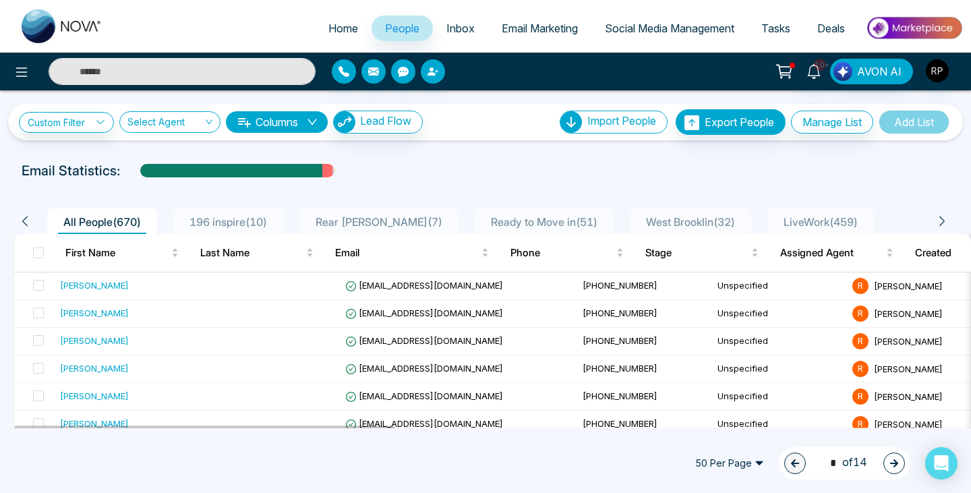
click at [315, 30] on link "Home" at bounding box center [343, 29] width 57 height 26
select select "*"
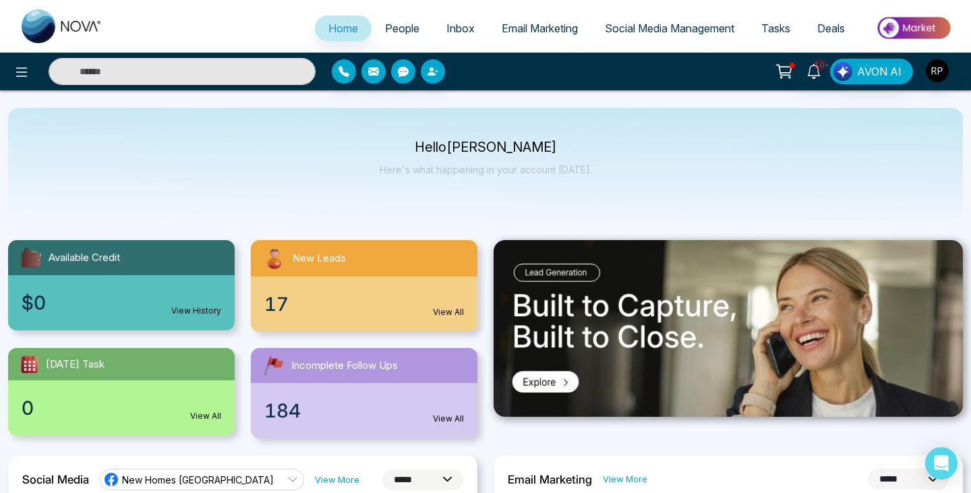
click at [392, 28] on span "People" at bounding box center [402, 28] width 34 height 13
